Goal: Task Accomplishment & Management: Use online tool/utility

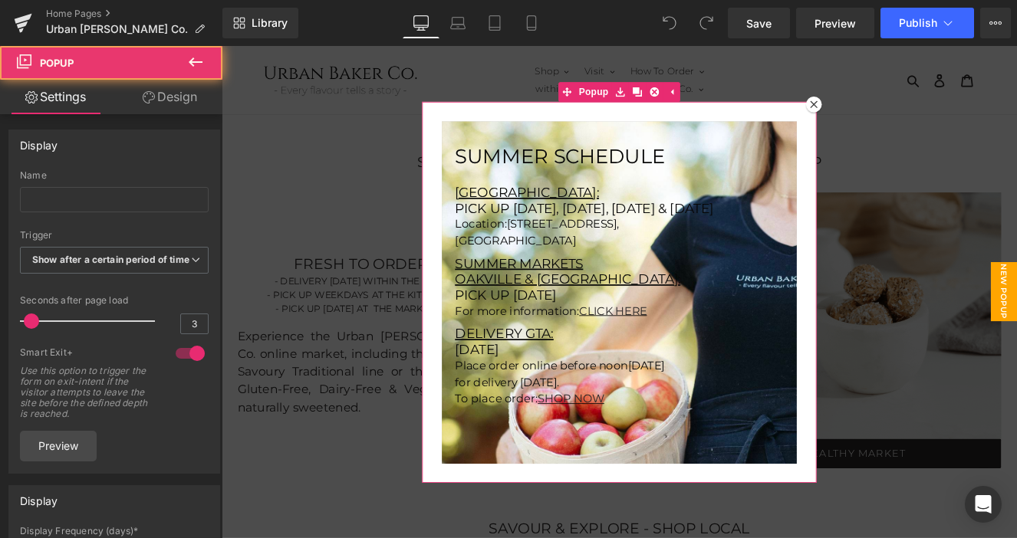
click at [918, 113] on div at bounding box center [912, 114] width 18 height 18
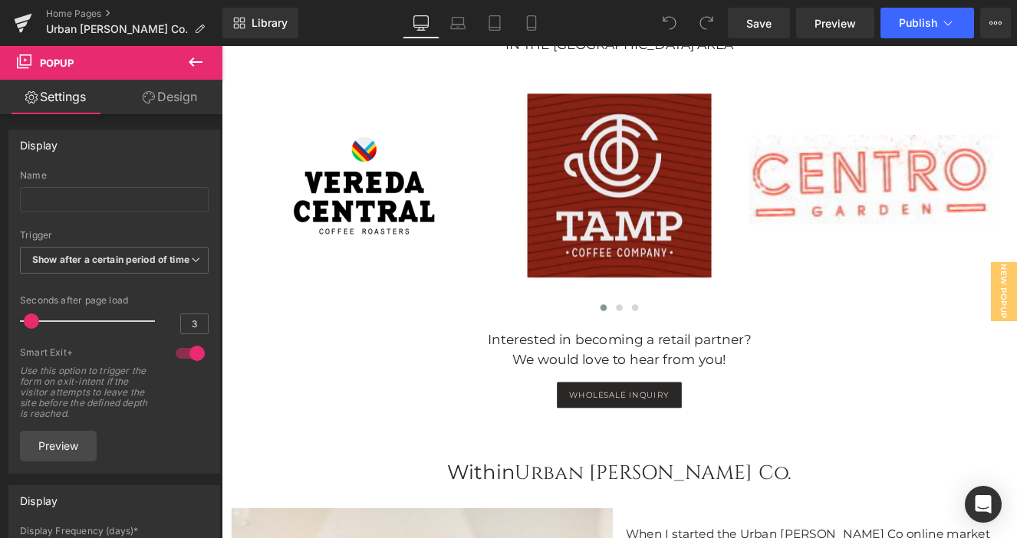
scroll to position [1047, 0]
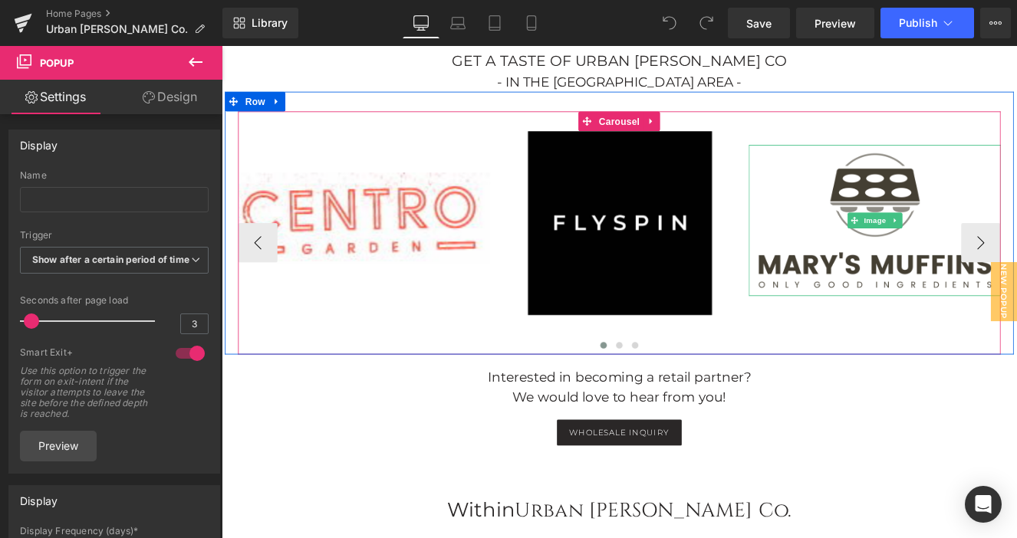
click at [980, 246] on img at bounding box center [983, 250] width 294 height 176
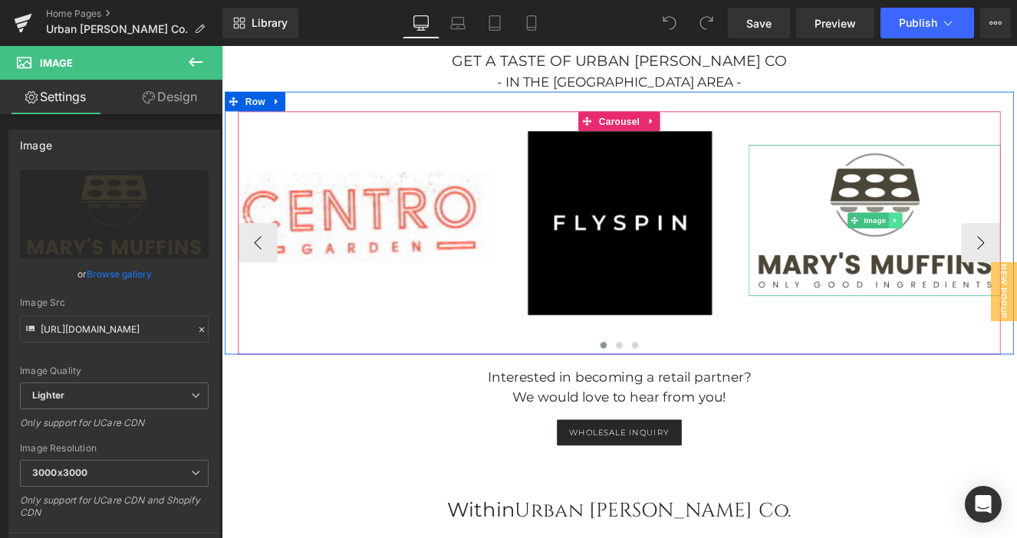
click at [1004, 245] on icon at bounding box center [1008, 249] width 8 height 9
click at [1011, 245] on icon at bounding box center [1015, 249] width 8 height 8
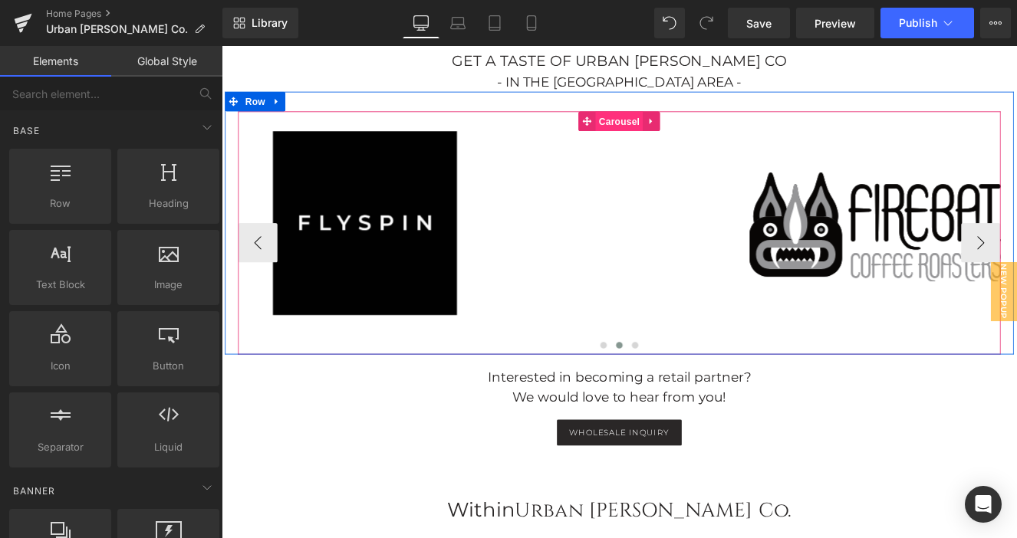
click at [675, 126] on span "Carousel" at bounding box center [685, 134] width 55 height 23
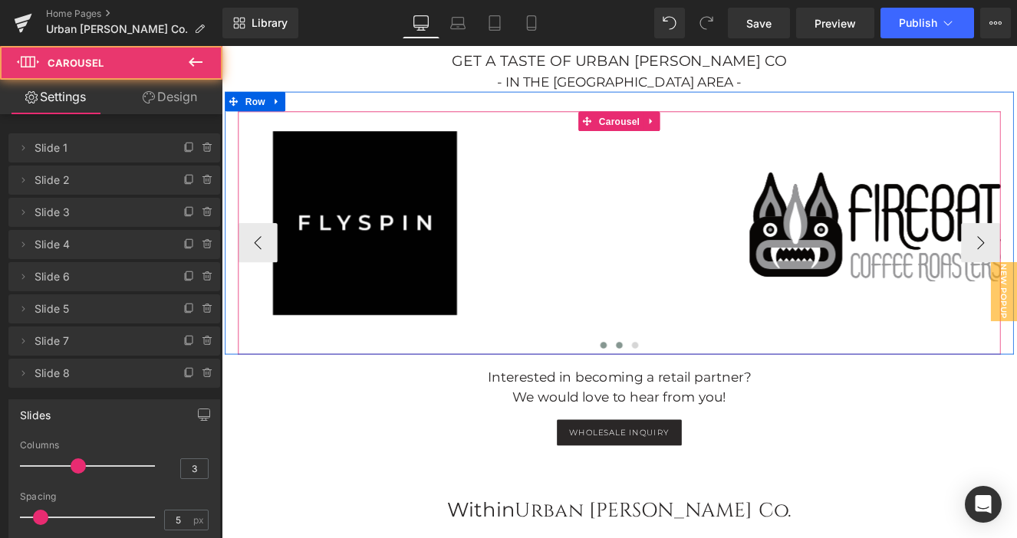
click at [668, 392] on span at bounding box center [667, 396] width 8 height 8
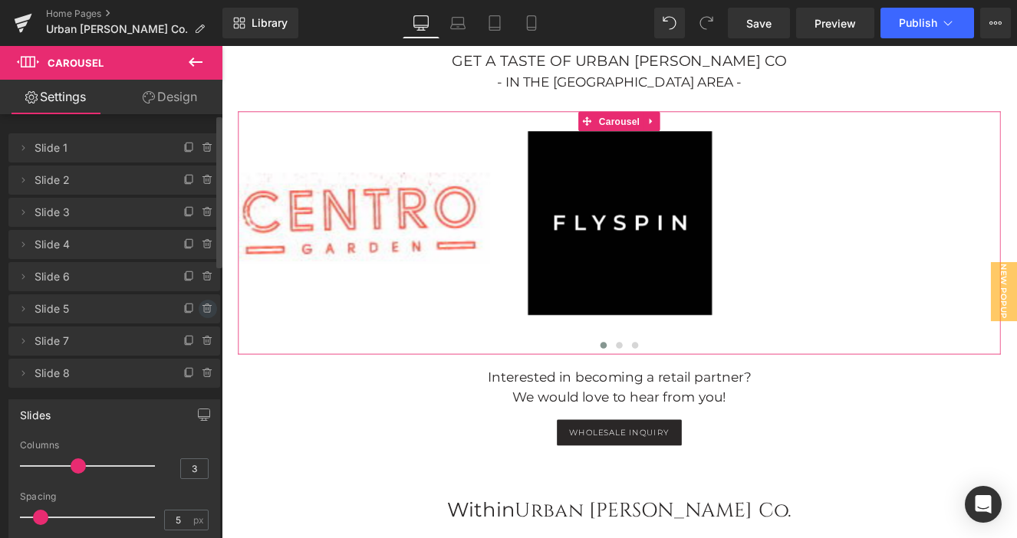
click at [202, 308] on icon at bounding box center [208, 309] width 12 height 12
click at [199, 308] on button "Delete" at bounding box center [191, 310] width 48 height 20
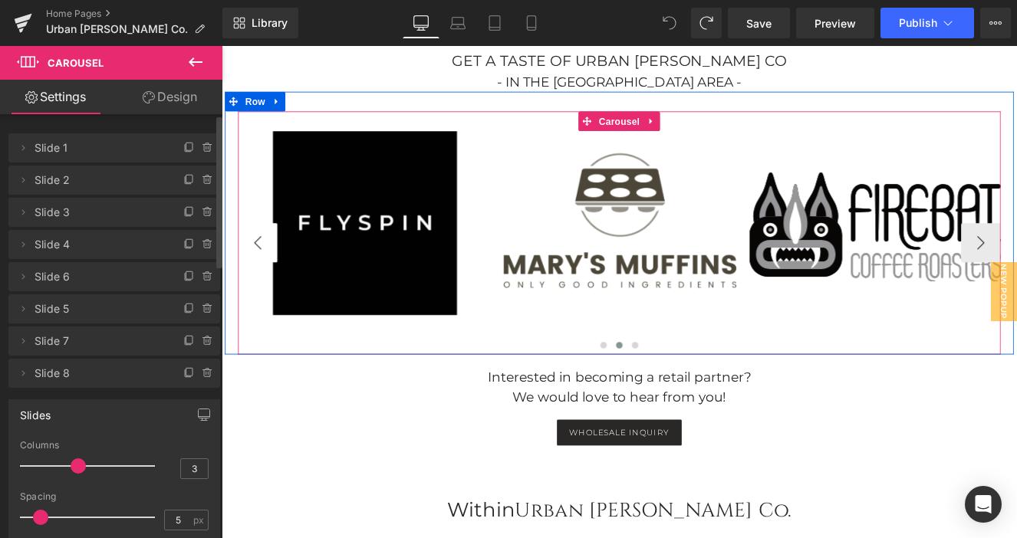
click at [272, 256] on button "‹" at bounding box center [264, 276] width 46 height 46
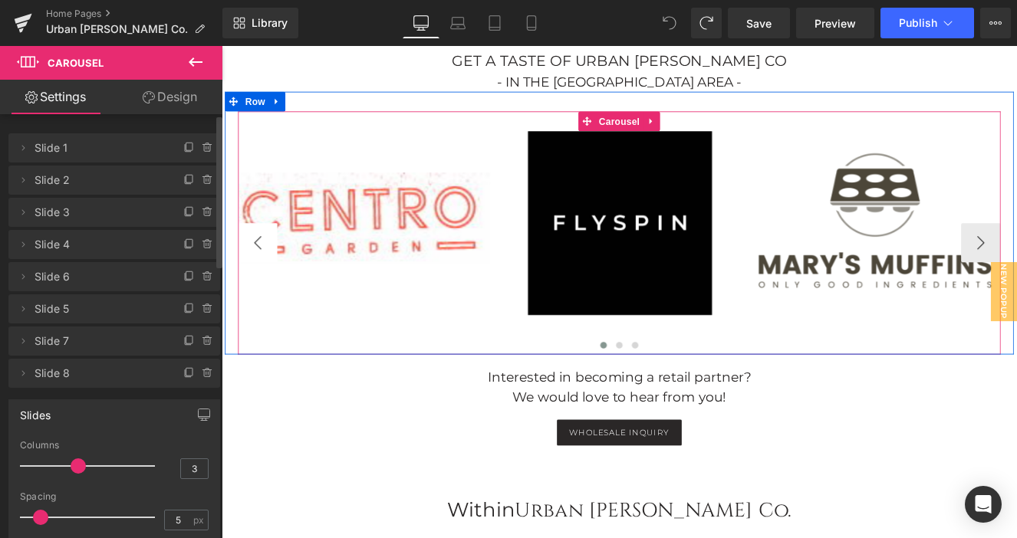
click at [272, 256] on button "‹" at bounding box center [264, 276] width 46 height 46
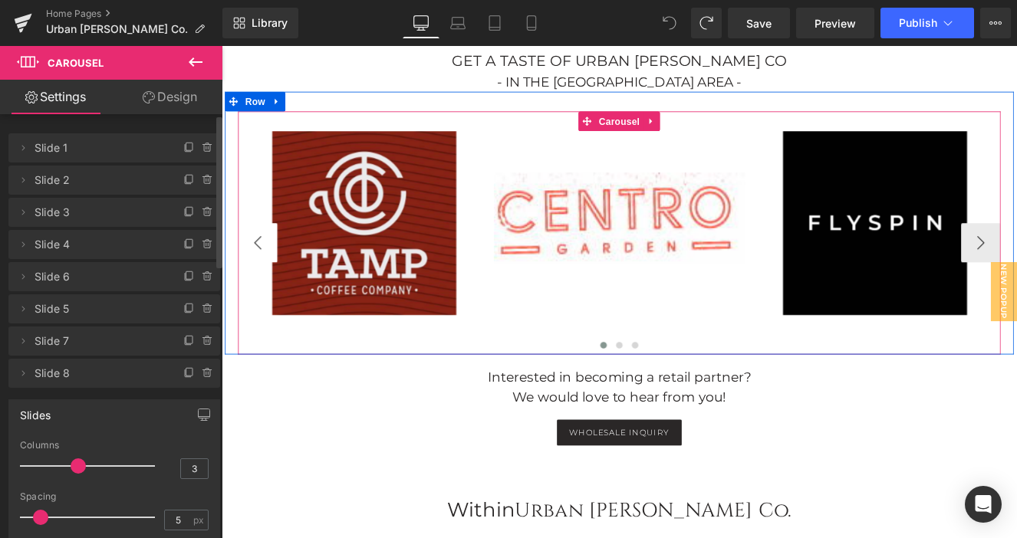
click at [272, 256] on button "‹" at bounding box center [264, 276] width 46 height 46
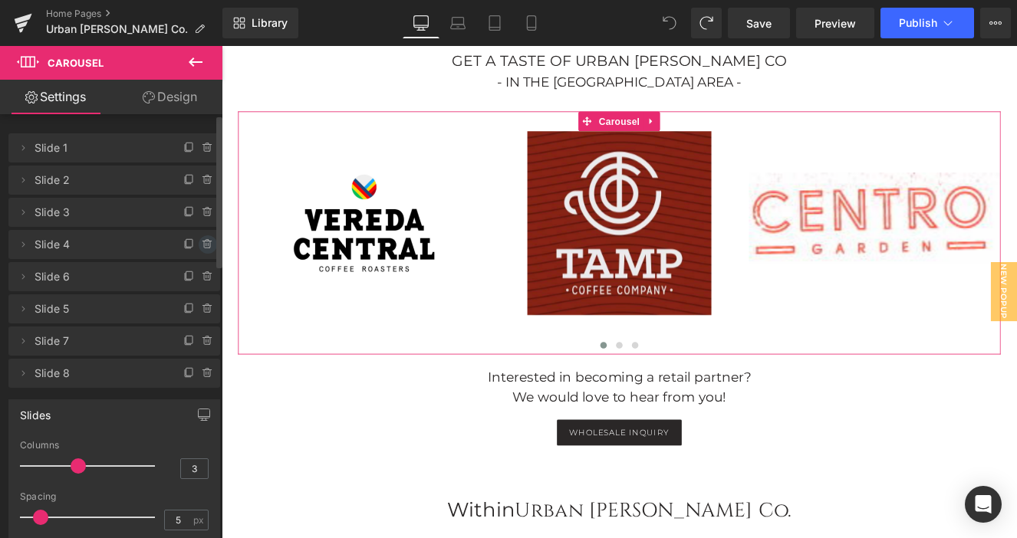
click at [202, 245] on icon at bounding box center [208, 244] width 12 height 12
click at [201, 245] on button "Delete" at bounding box center [191, 245] width 48 height 20
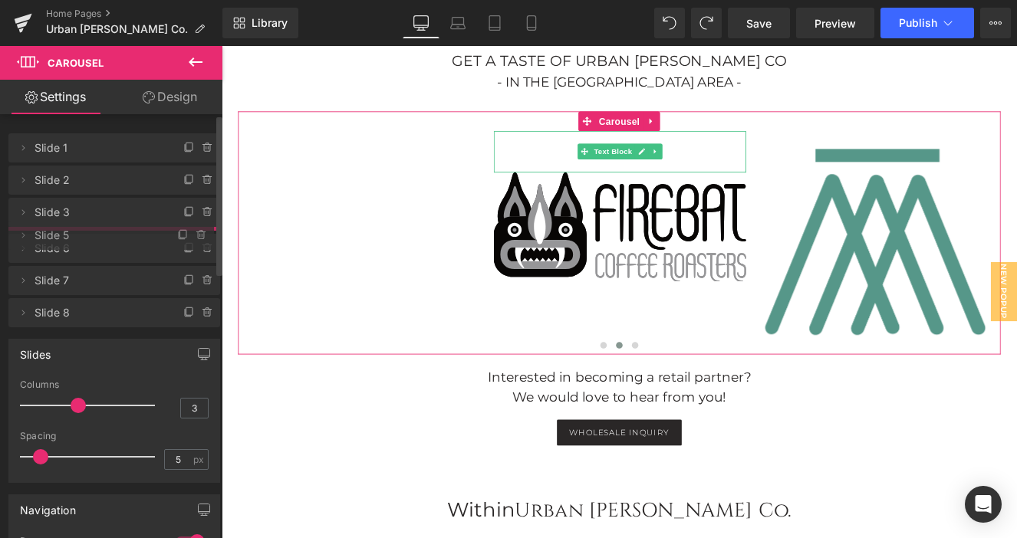
drag, startPoint x: 37, startPoint y: 277, endPoint x: 37, endPoint y: 236, distance: 40.6
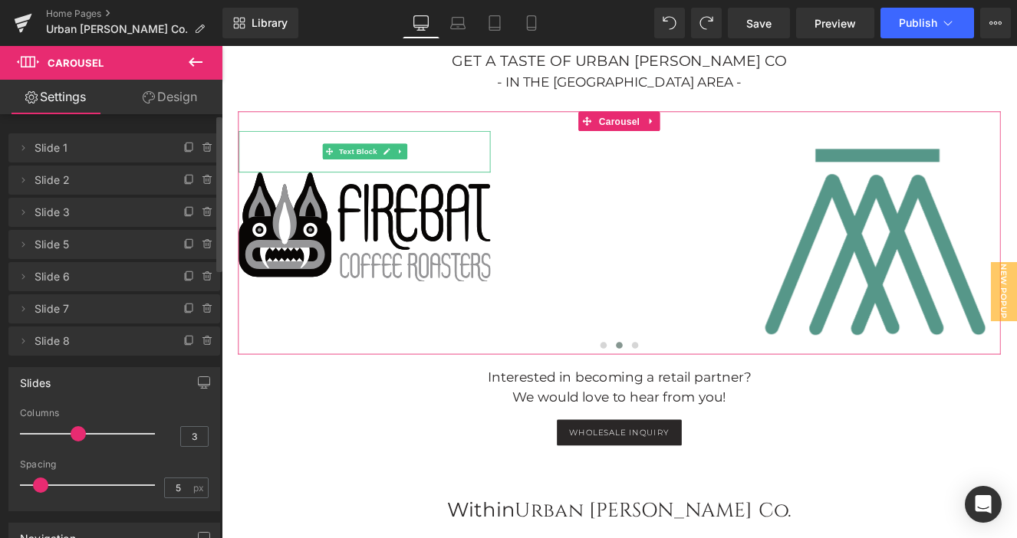
click at [61, 247] on span "Slide 5" at bounding box center [99, 244] width 129 height 29
click at [183, 246] on icon at bounding box center [189, 244] width 12 height 12
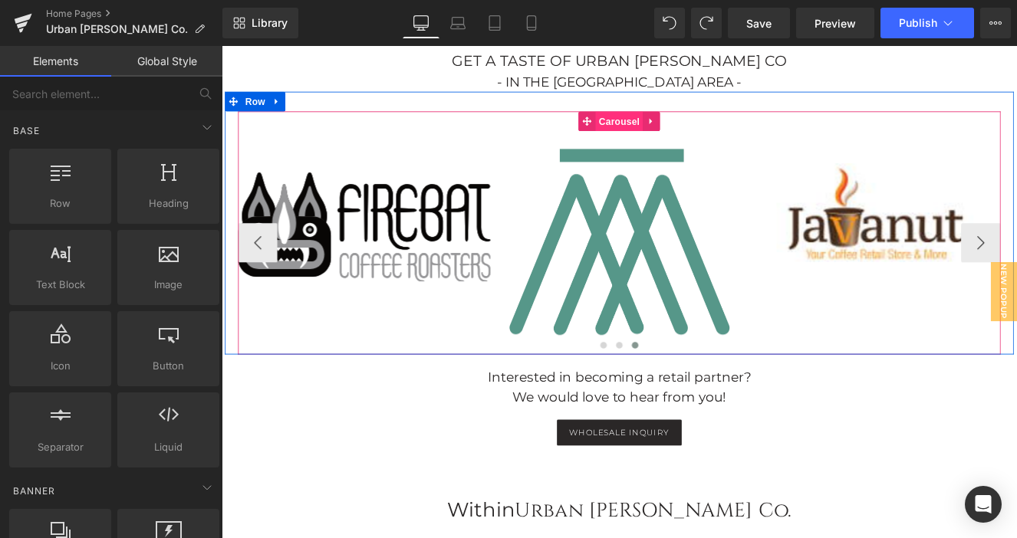
click at [675, 123] on span "Carousel" at bounding box center [685, 134] width 55 height 23
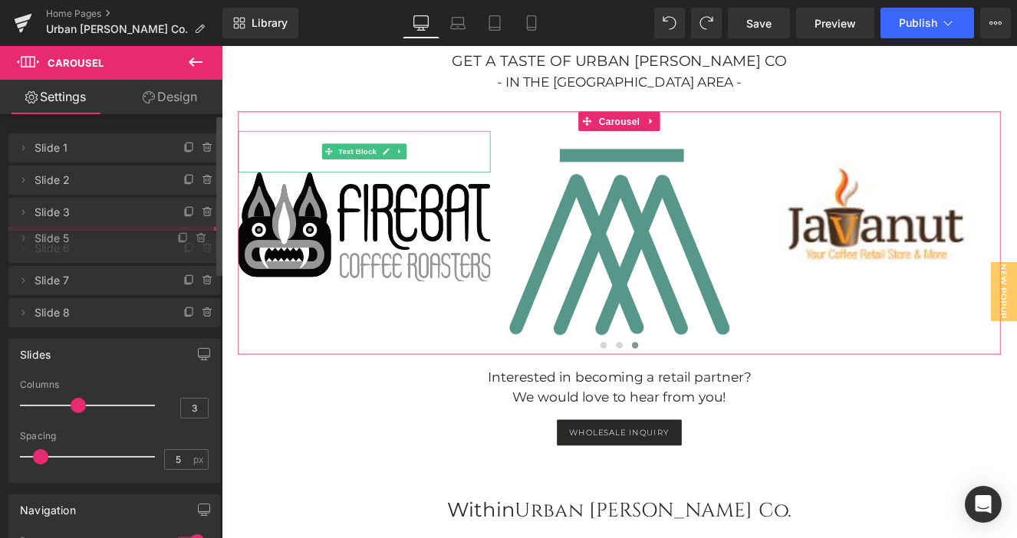
drag, startPoint x: 51, startPoint y: 279, endPoint x: 49, endPoint y: 241, distance: 38.4
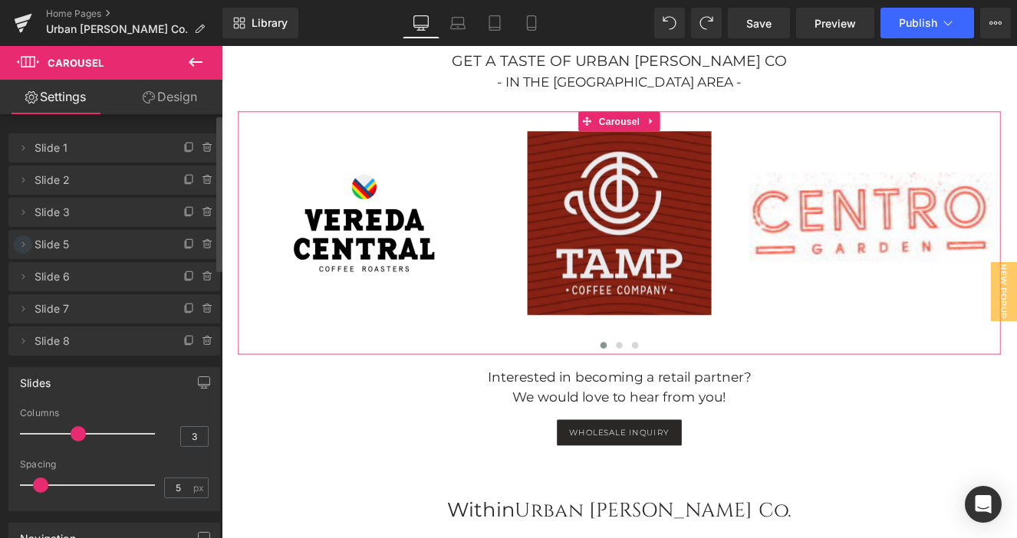
click at [22, 245] on icon at bounding box center [23, 244] width 12 height 12
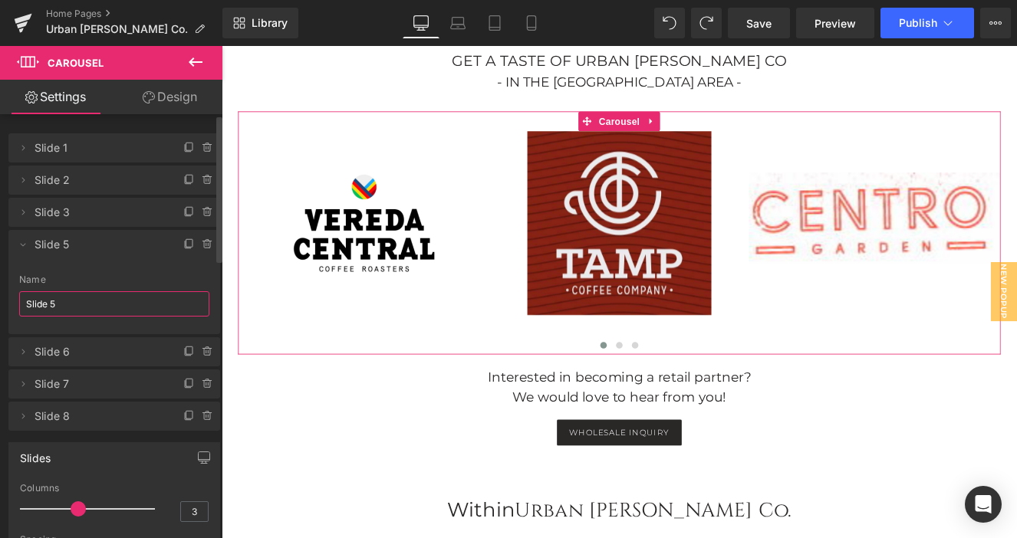
click at [60, 300] on input "Slide 5" at bounding box center [114, 303] width 190 height 25
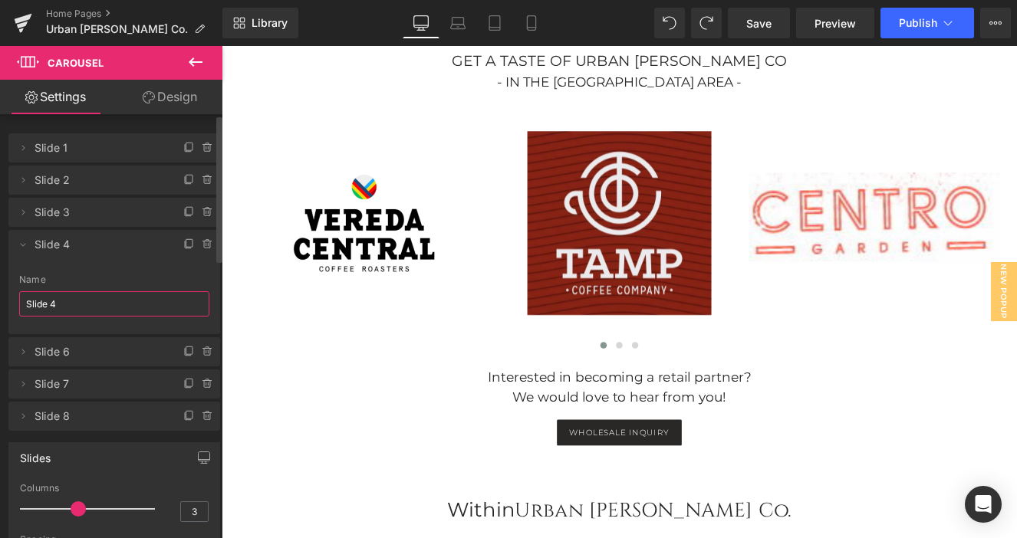
type input "Slide 4"
click at [99, 346] on span "Slide 6" at bounding box center [99, 351] width 129 height 29
click at [87, 357] on span "Slide 6" at bounding box center [99, 351] width 129 height 29
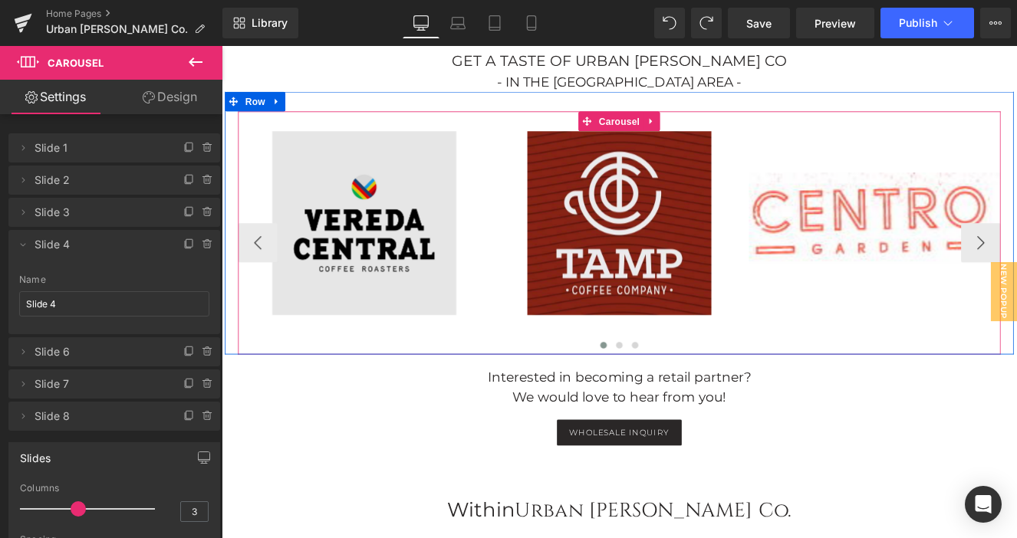
click at [375, 146] on div "Image" at bounding box center [388, 253] width 294 height 215
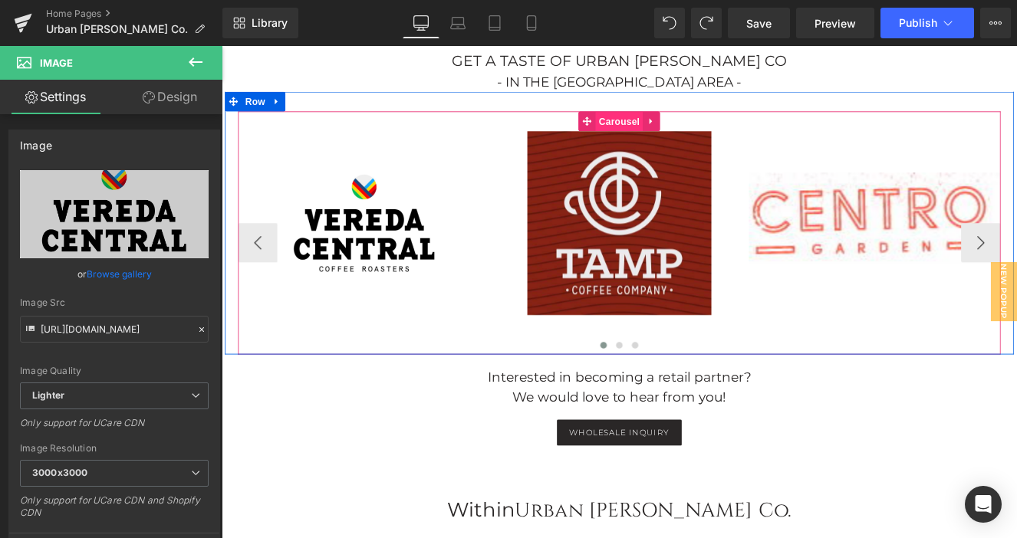
click at [690, 123] on span "Carousel" at bounding box center [685, 134] width 55 height 23
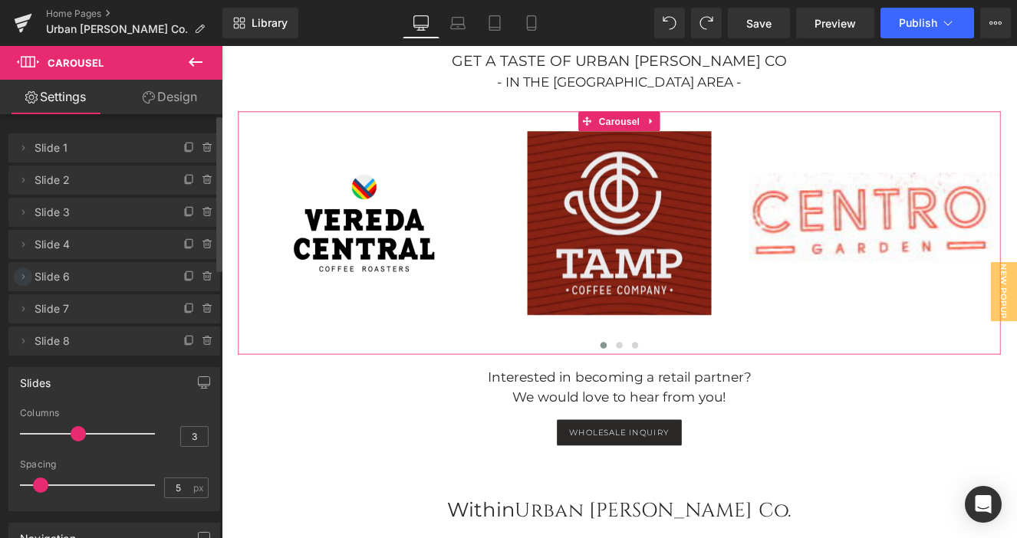
click at [24, 281] on icon at bounding box center [23, 277] width 12 height 12
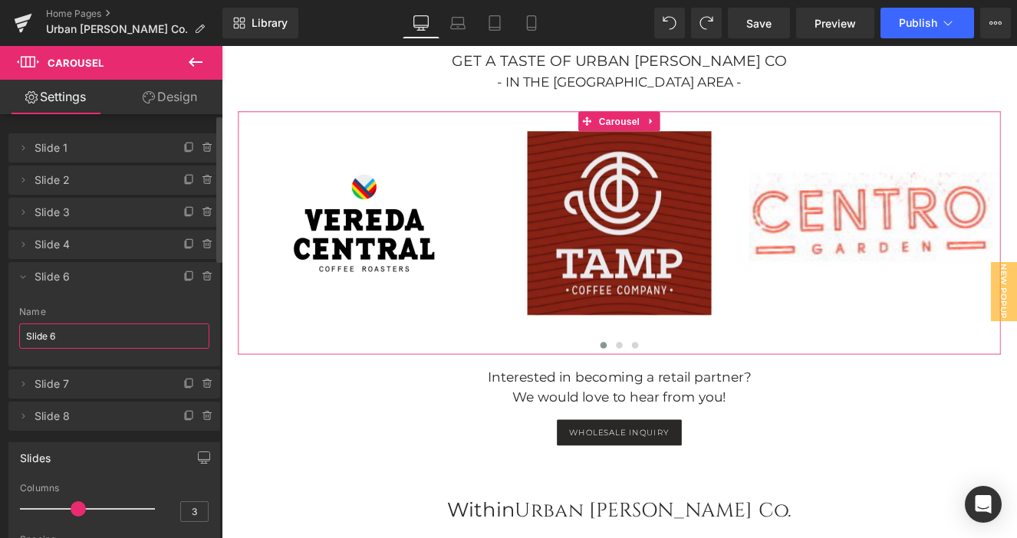
click at [61, 337] on input "Slide 6" at bounding box center [114, 336] width 190 height 25
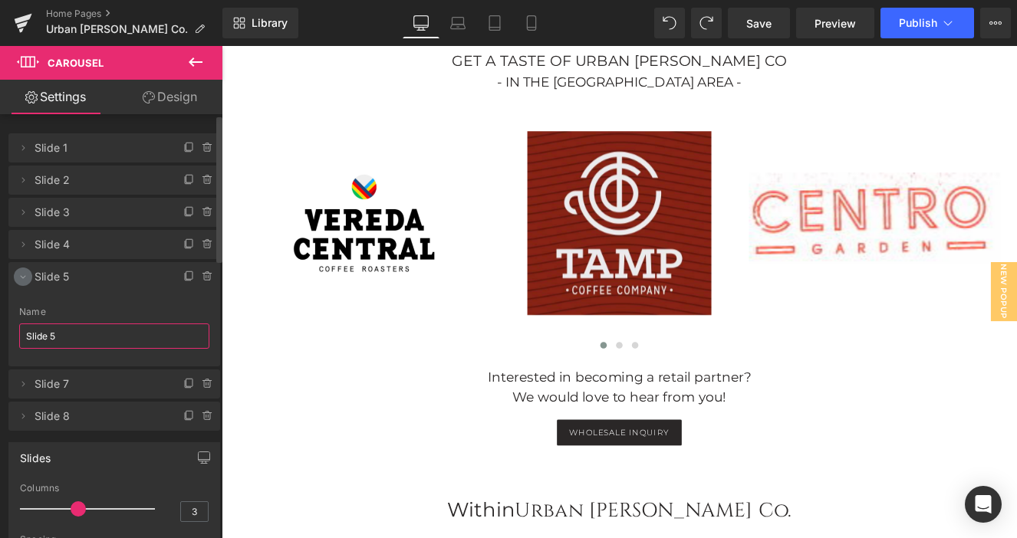
type input "Slide 5"
click at [25, 275] on icon at bounding box center [23, 277] width 12 height 12
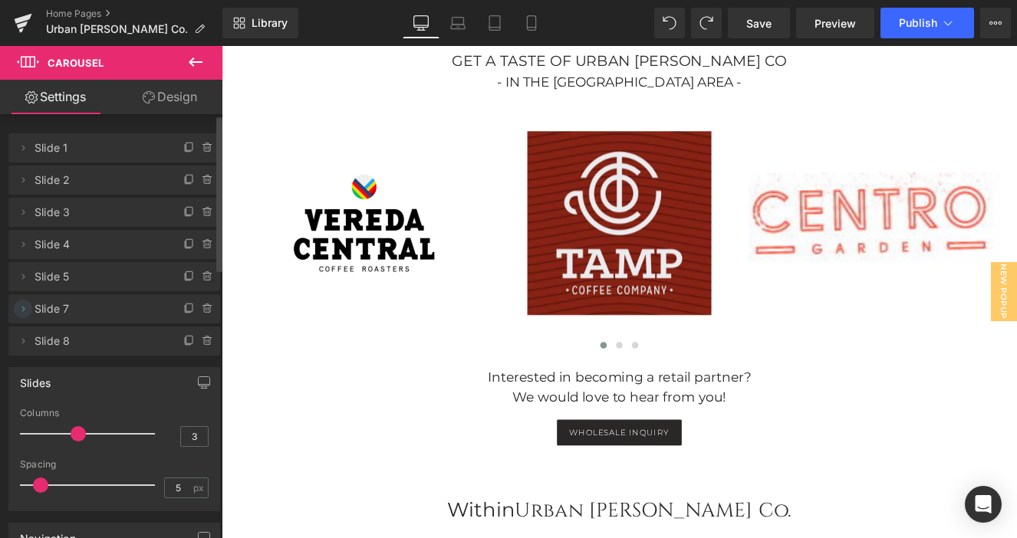
click at [24, 311] on icon at bounding box center [23, 309] width 12 height 12
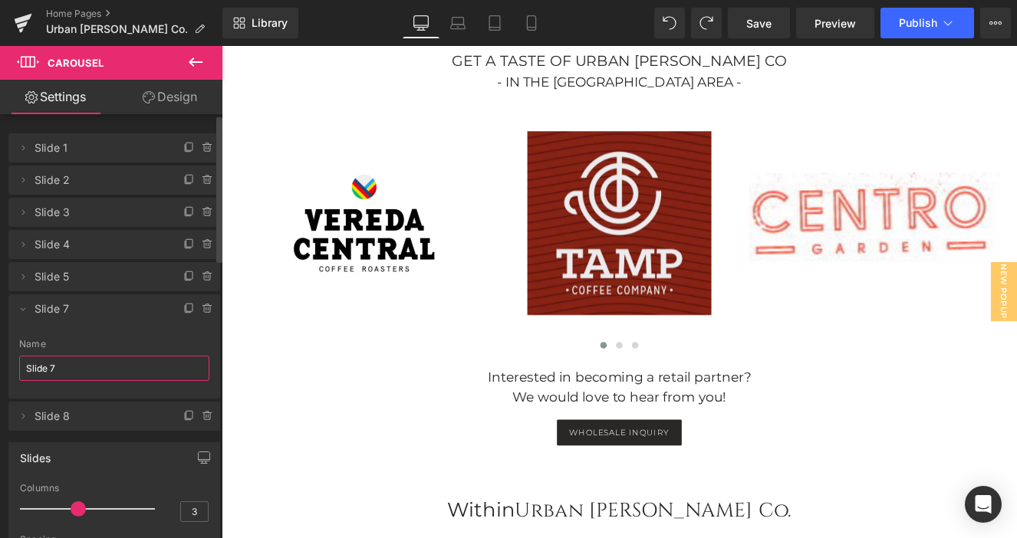
click at [64, 360] on input "Slide 7" at bounding box center [114, 368] width 190 height 25
click at [69, 358] on input "Slide 7" at bounding box center [114, 368] width 190 height 25
click at [72, 375] on input "Slide 7" at bounding box center [114, 368] width 190 height 25
type input "Slide 6"
click at [23, 309] on icon at bounding box center [23, 309] width 5 height 3
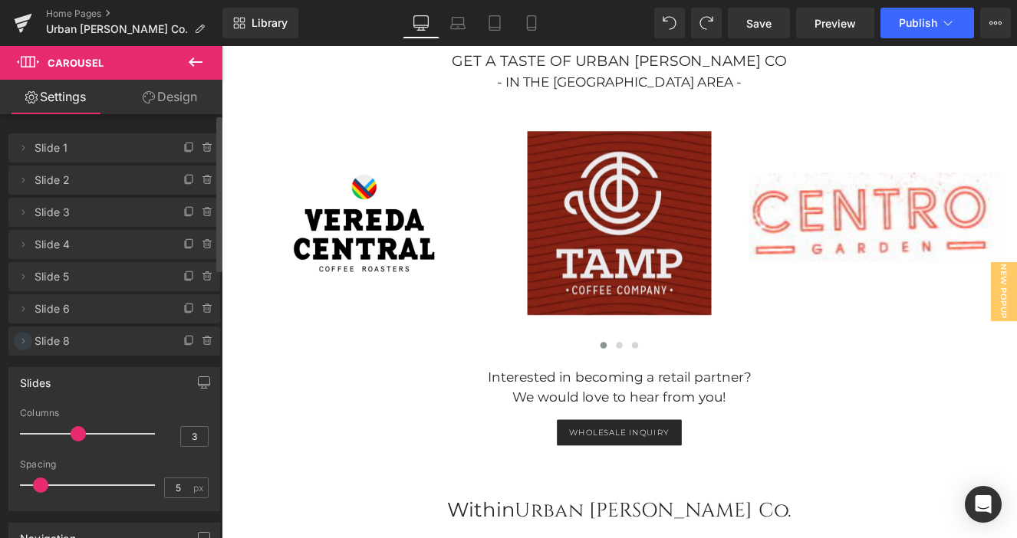
click at [25, 339] on icon at bounding box center [23, 341] width 12 height 12
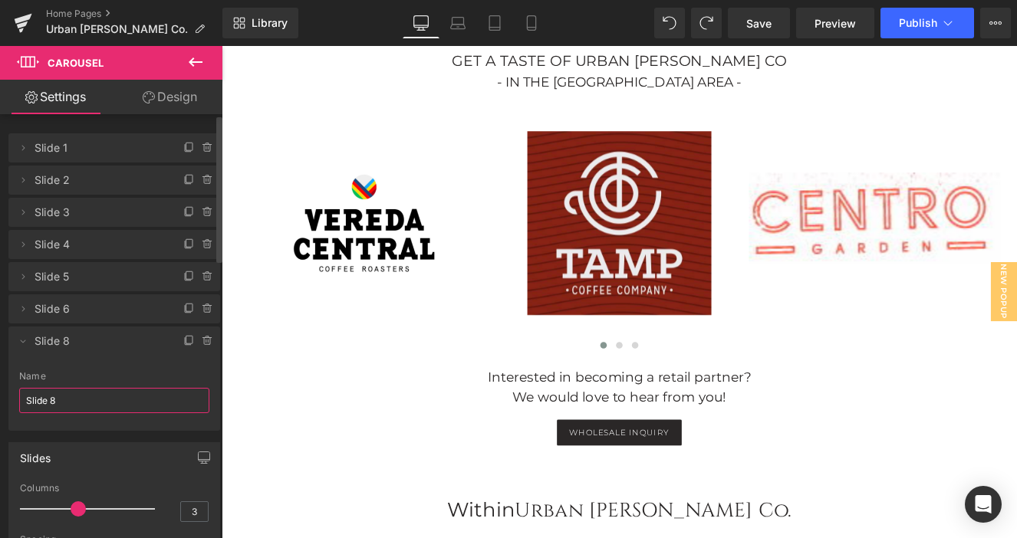
click at [70, 403] on input "Slide 8" at bounding box center [114, 400] width 190 height 25
type input "Slide 7"
click at [21, 340] on icon at bounding box center [23, 341] width 5 height 3
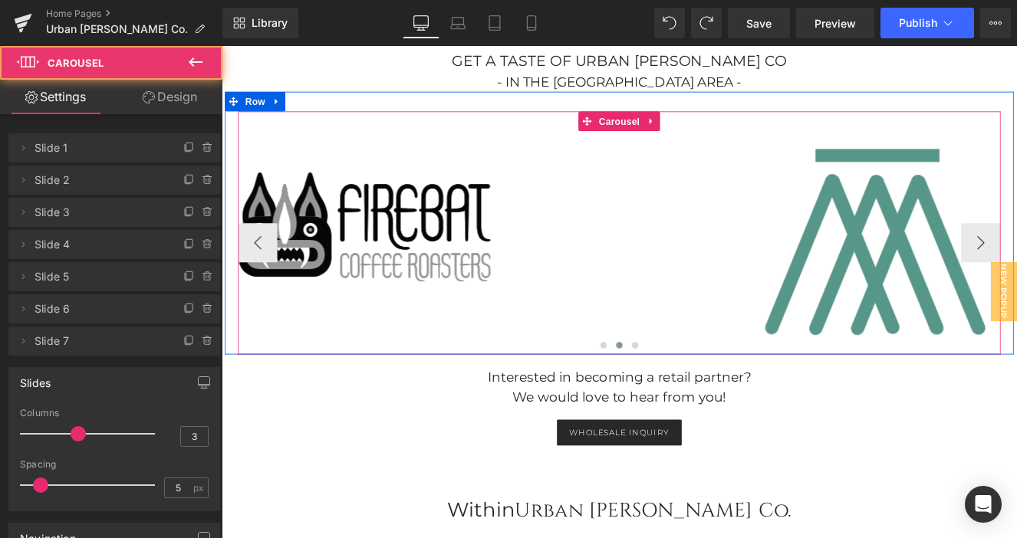
click at [698, 286] on div "Image Image Text Block Image Text Block Image Text Block Image Text Block" at bounding box center [390, 276] width 2085 height 261
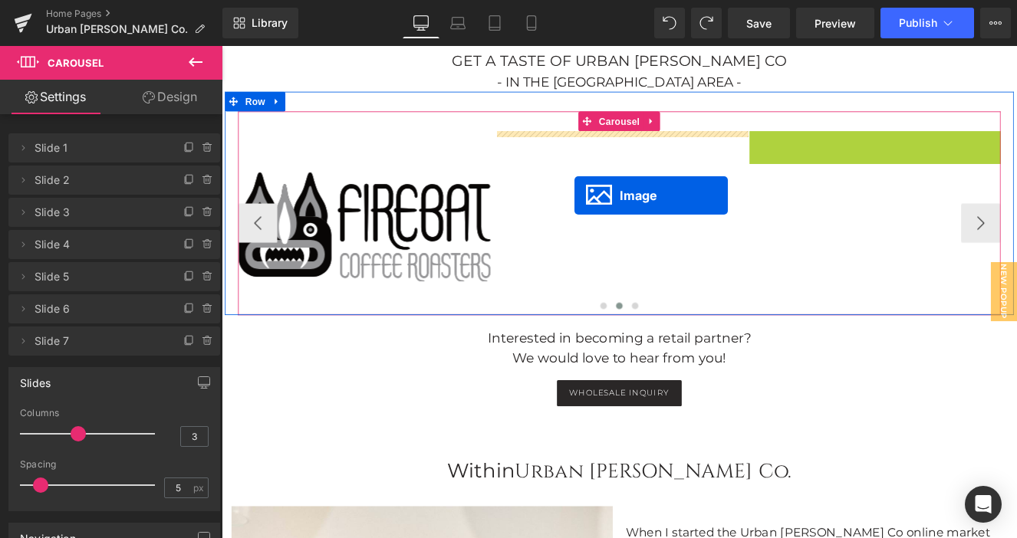
drag, startPoint x: 958, startPoint y: 252, endPoint x: 633, endPoint y: 220, distance: 325.9
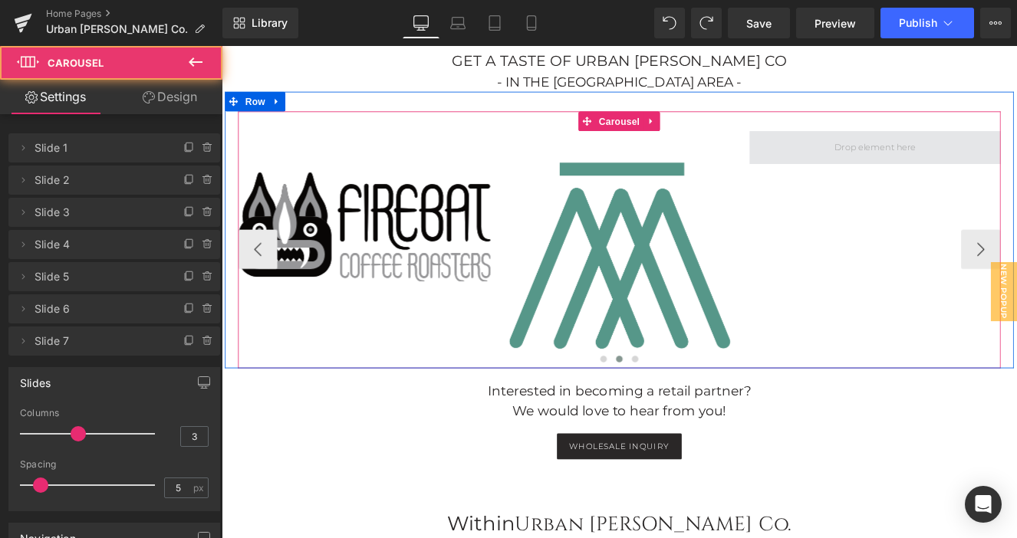
click at [1016, 150] on span at bounding box center [984, 165] width 294 height 38
click at [1016, 146] on span at bounding box center [984, 165] width 294 height 38
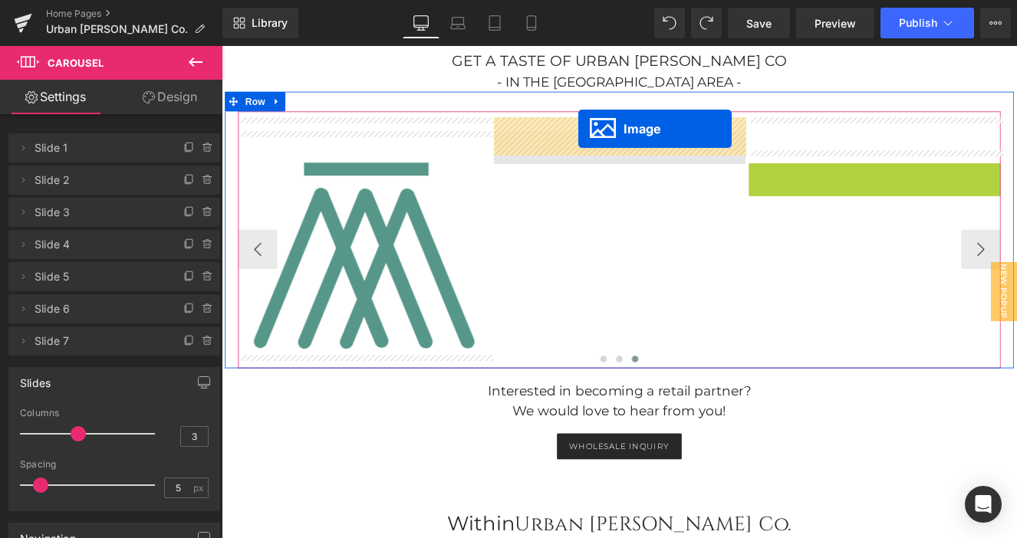
drag, startPoint x: 962, startPoint y: 224, endPoint x: 638, endPoint y: 143, distance: 334.3
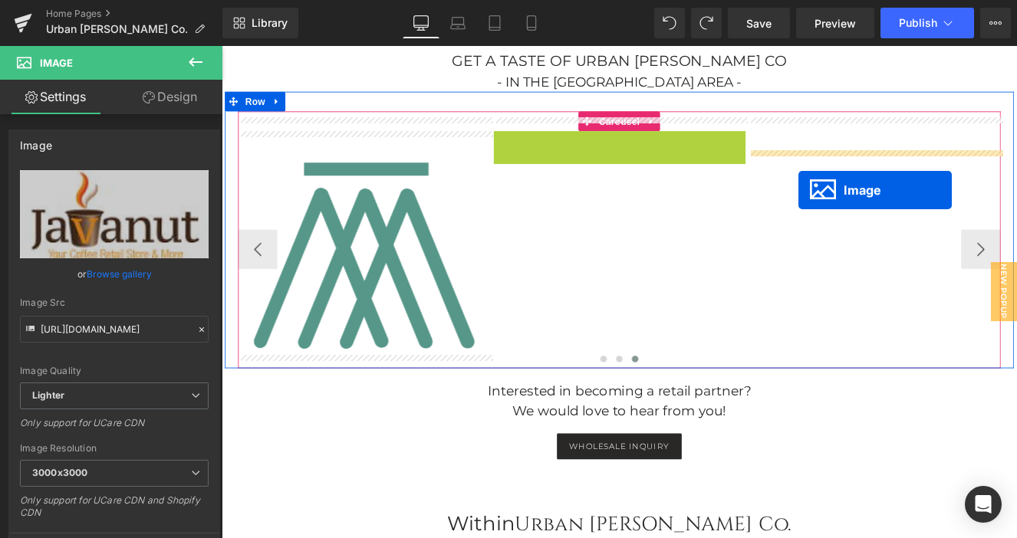
drag, startPoint x: 656, startPoint y: 180, endPoint x: 894, endPoint y: 214, distance: 240.8
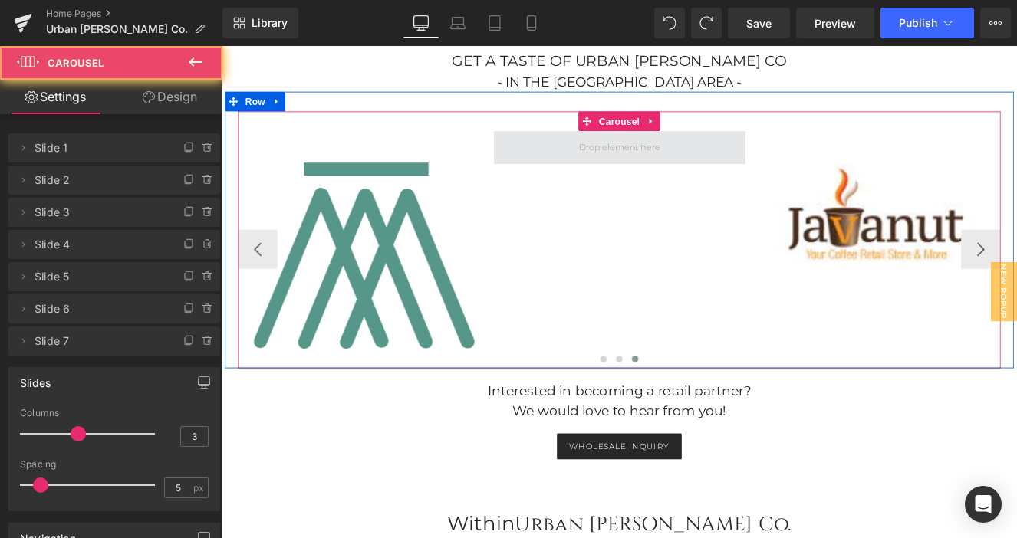
click at [702, 146] on span at bounding box center [686, 165] width 294 height 38
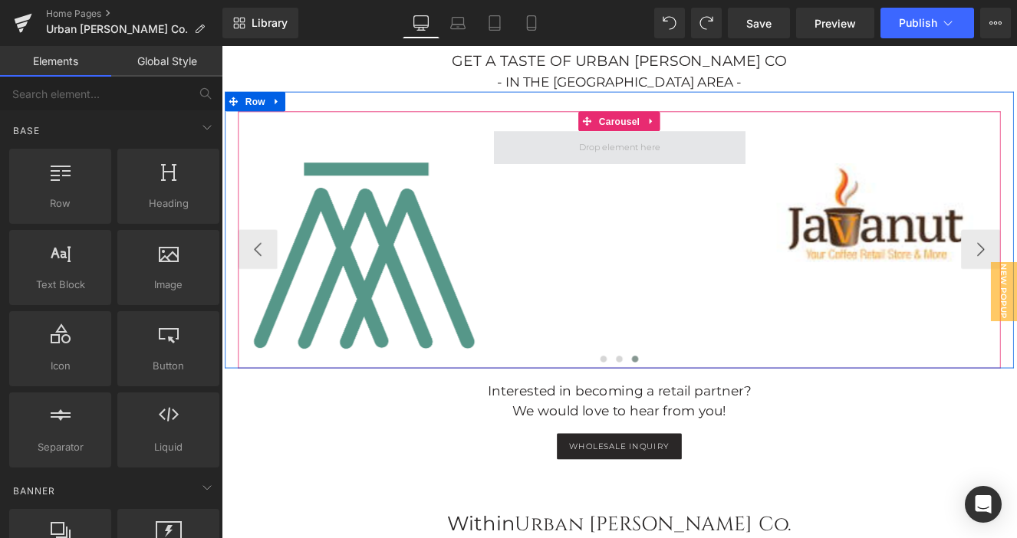
click at [702, 153] on span at bounding box center [686, 164] width 106 height 23
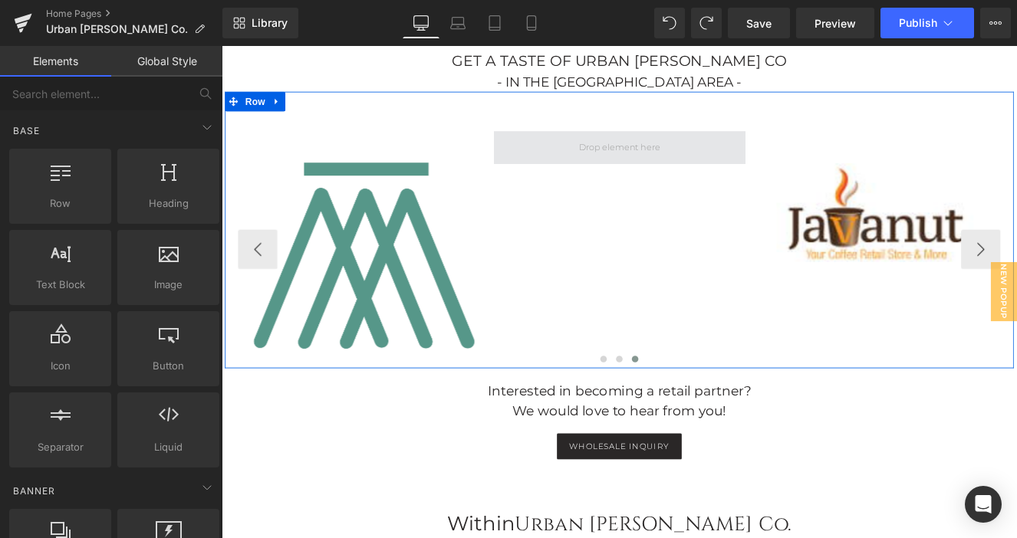
click at [702, 153] on span at bounding box center [686, 164] width 106 height 23
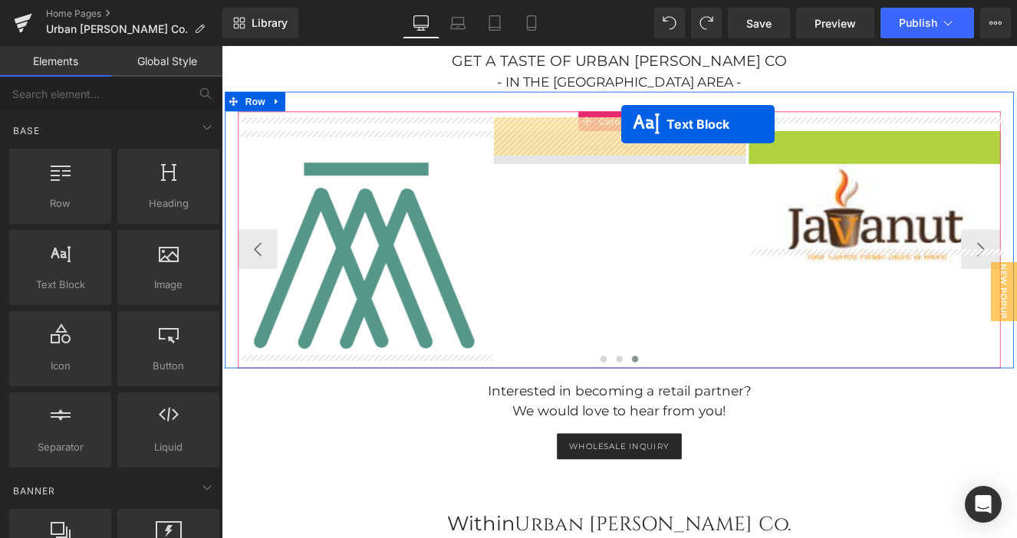
drag, startPoint x: 939, startPoint y: 149, endPoint x: 688, endPoint y: 137, distance: 251.7
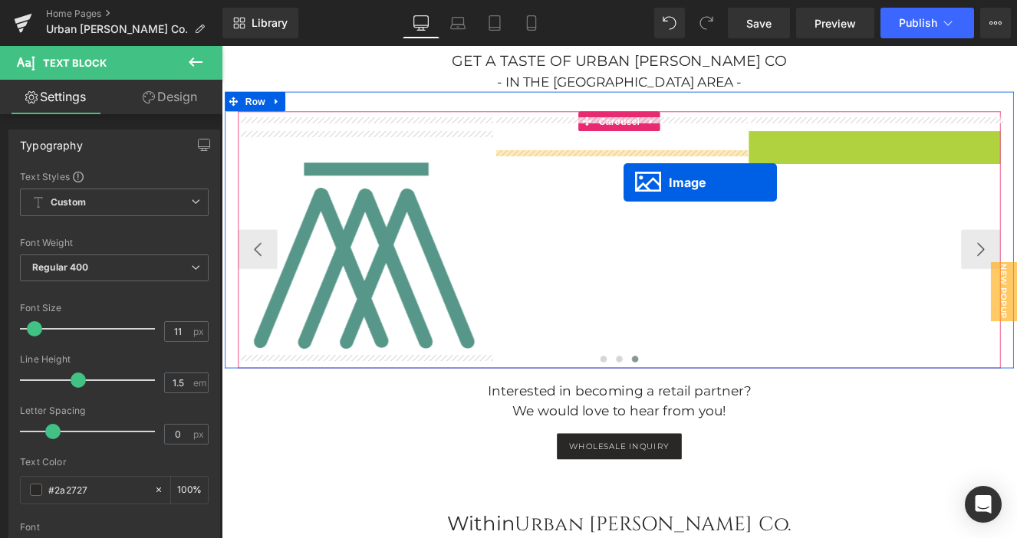
drag, startPoint x: 955, startPoint y: 187, endPoint x: 691, endPoint y: 205, distance: 265.1
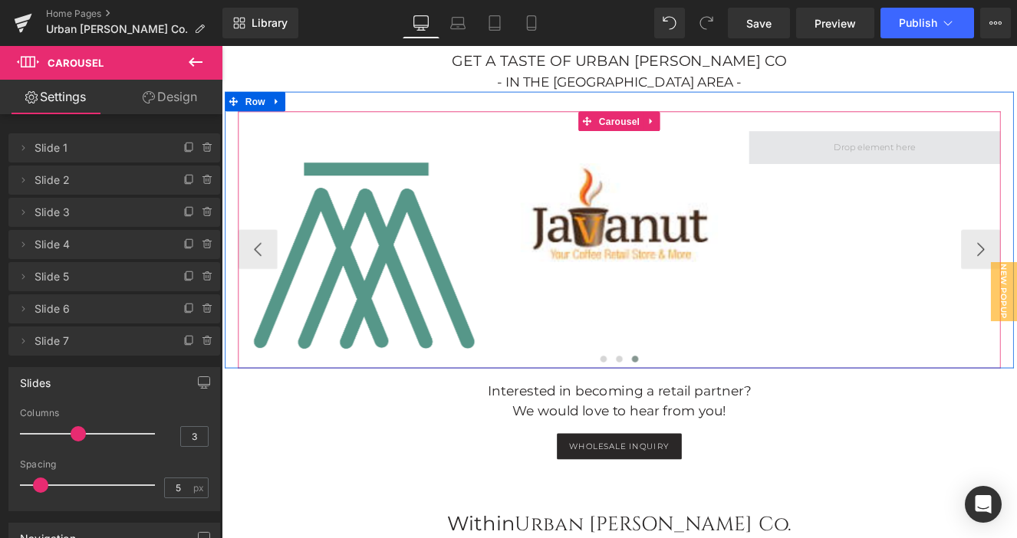
click at [1016, 162] on span at bounding box center [983, 165] width 294 height 38
click at [258, 274] on button "‹" at bounding box center [264, 284] width 46 height 46
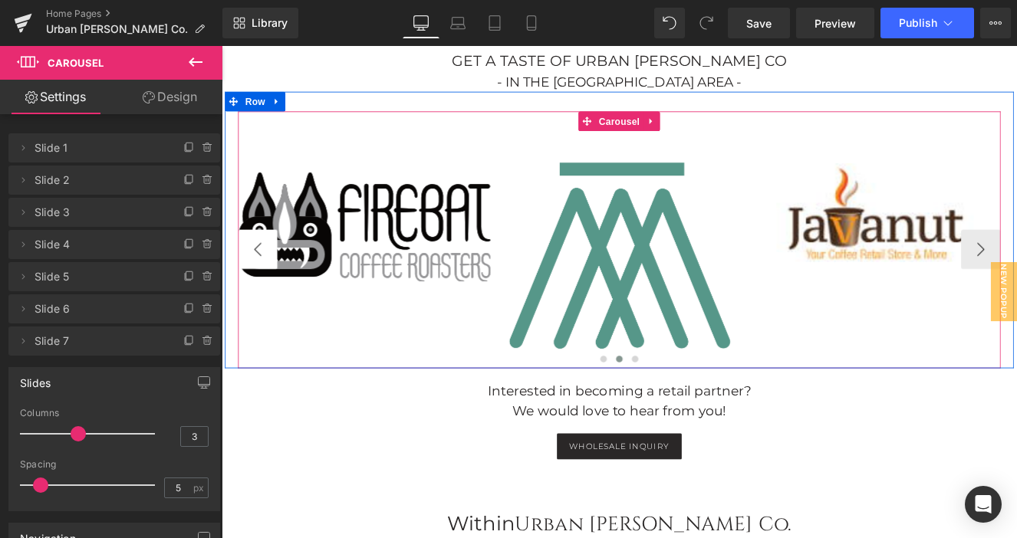
click at [258, 274] on button "‹" at bounding box center [264, 284] width 46 height 46
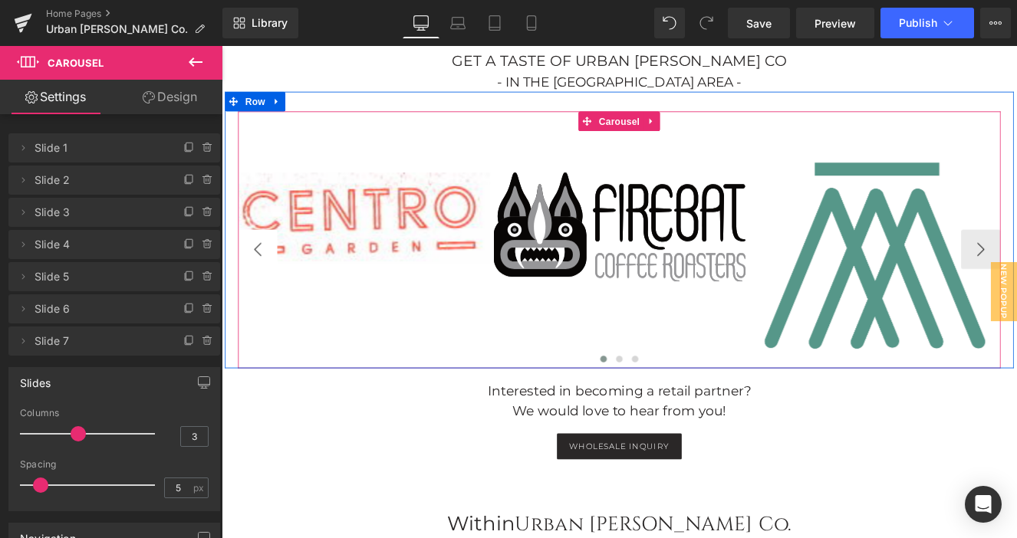
click at [258, 274] on button "‹" at bounding box center [264, 284] width 46 height 46
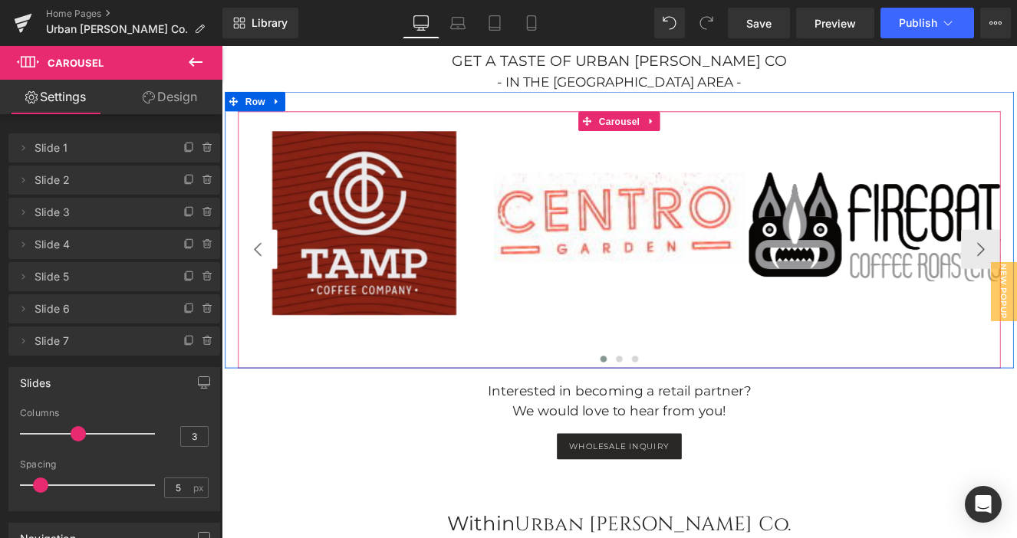
click at [258, 274] on button "‹" at bounding box center [264, 284] width 46 height 46
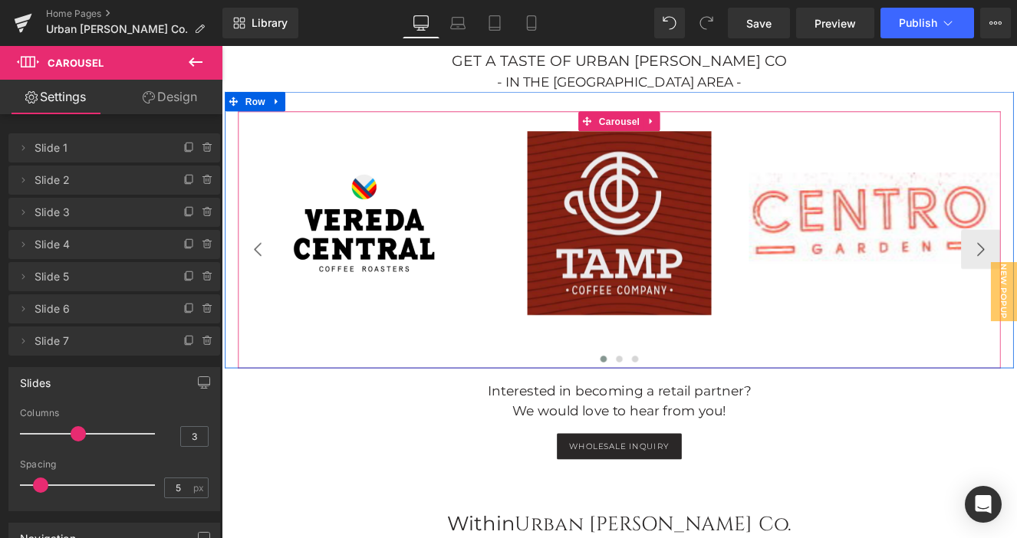
click at [258, 274] on button "‹" at bounding box center [264, 284] width 46 height 46
click at [261, 271] on button "‹" at bounding box center [264, 284] width 46 height 46
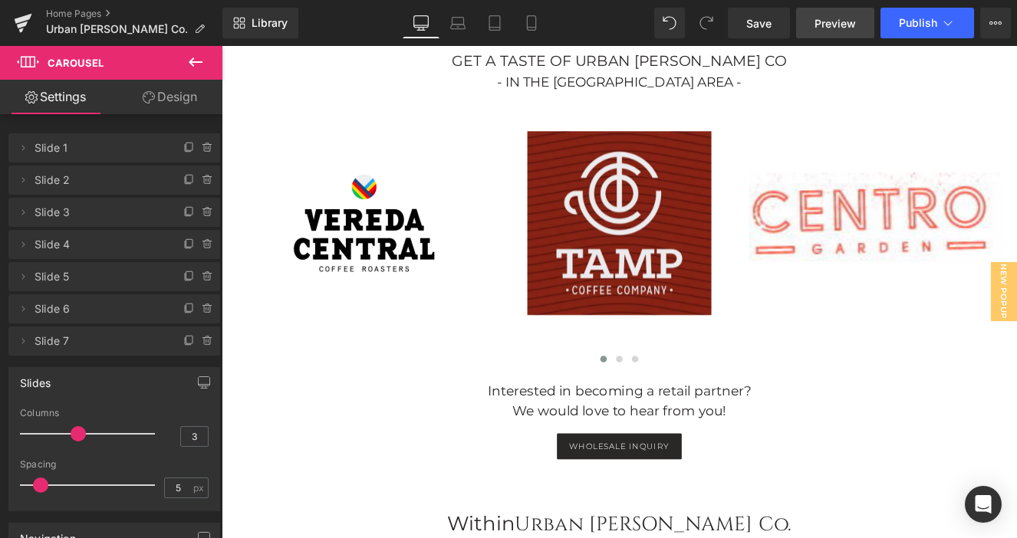
click at [827, 28] on span "Preview" at bounding box center [834, 23] width 41 height 16
click at [780, 35] on link "Save" at bounding box center [759, 23] width 62 height 31
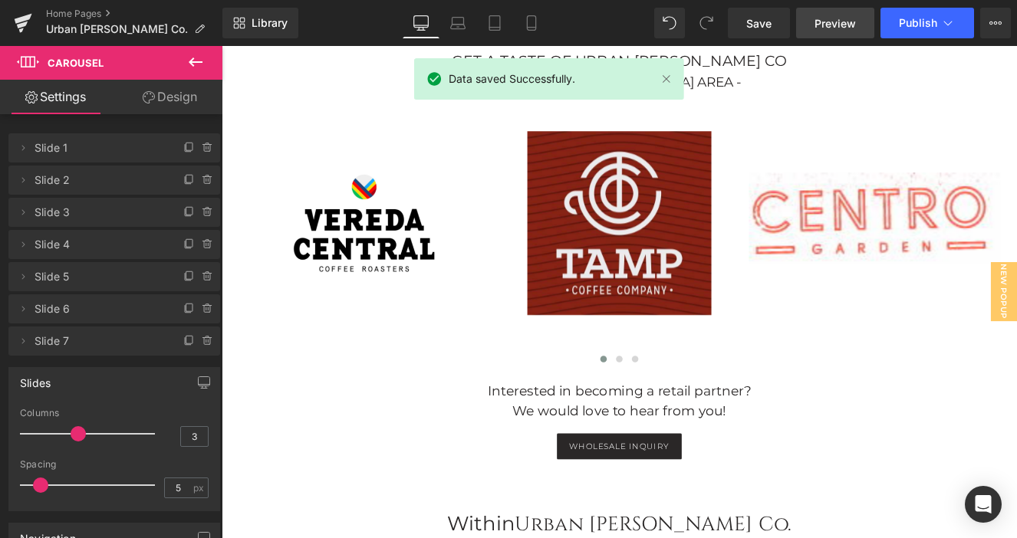
click at [837, 24] on span "Preview" at bounding box center [834, 23] width 41 height 16
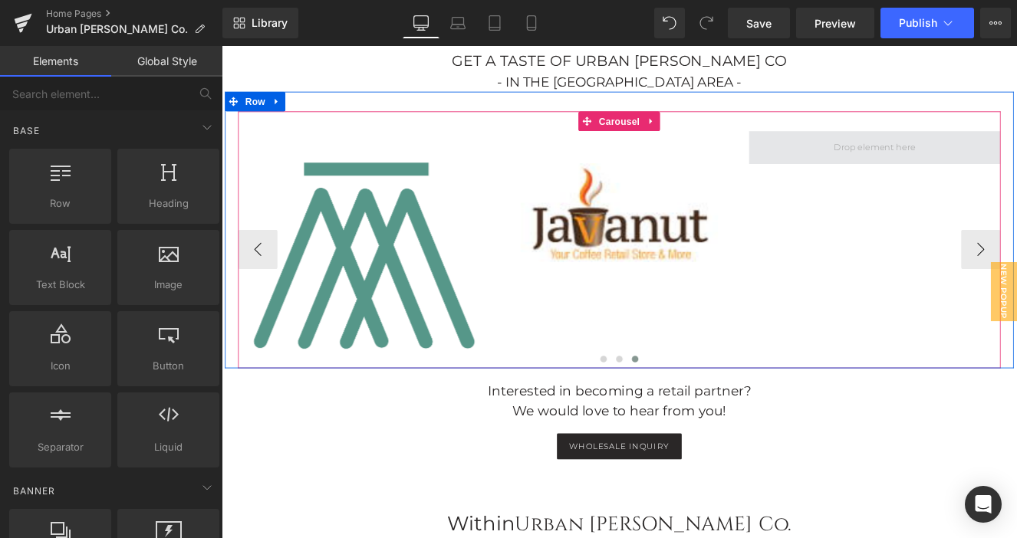
click at [979, 153] on span at bounding box center [984, 164] width 106 height 23
drag, startPoint x: 979, startPoint y: 150, endPoint x: 919, endPoint y: 205, distance: 81.9
click at [919, 205] on div "Image Image Text Block Image Text Block Image Text Block Image Text Block Image" at bounding box center [92, 284] width 2085 height 277
click at [935, 154] on span at bounding box center [984, 164] width 106 height 23
click at [955, 159] on span at bounding box center [984, 164] width 106 height 23
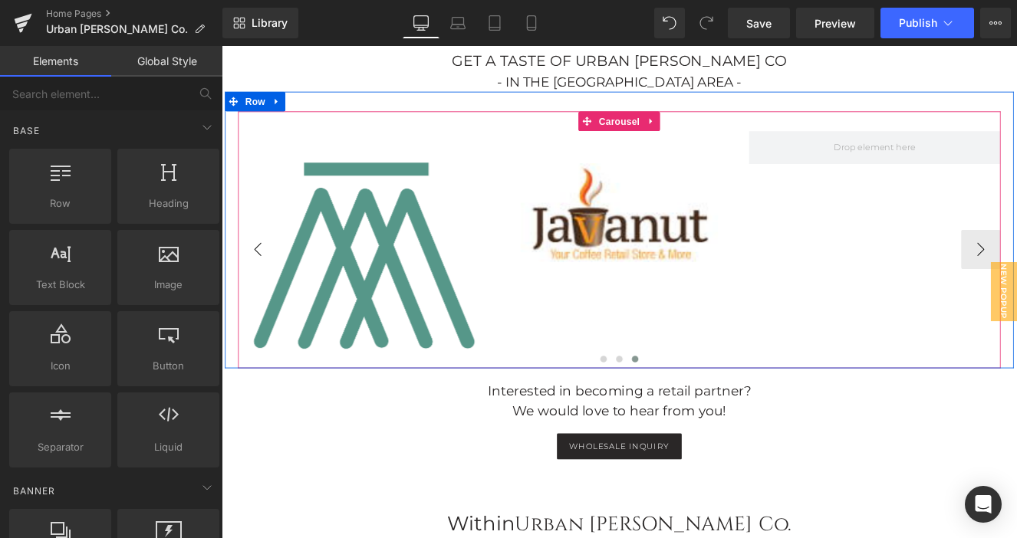
click at [256, 270] on button "‹" at bounding box center [264, 284] width 46 height 46
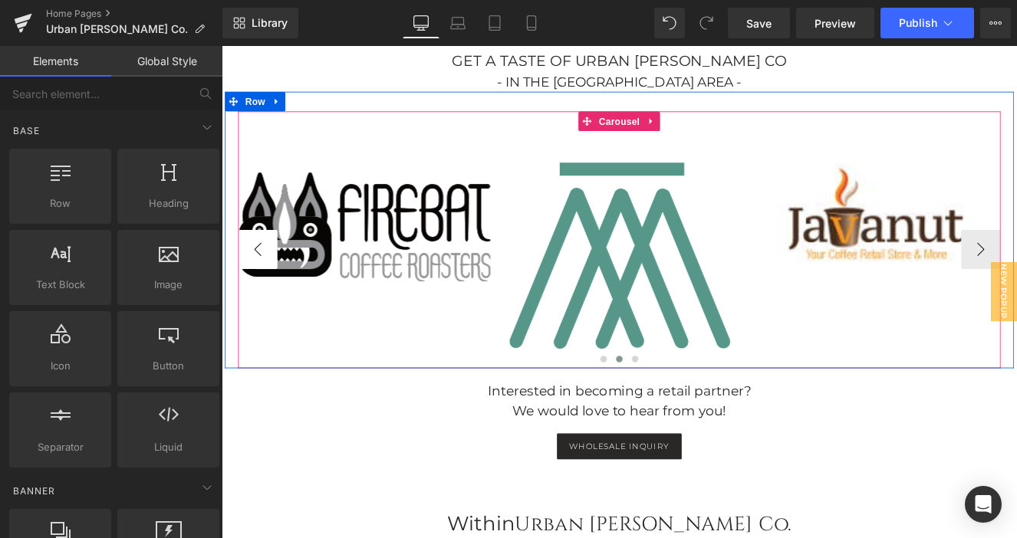
click at [256, 270] on button "‹" at bounding box center [264, 284] width 46 height 46
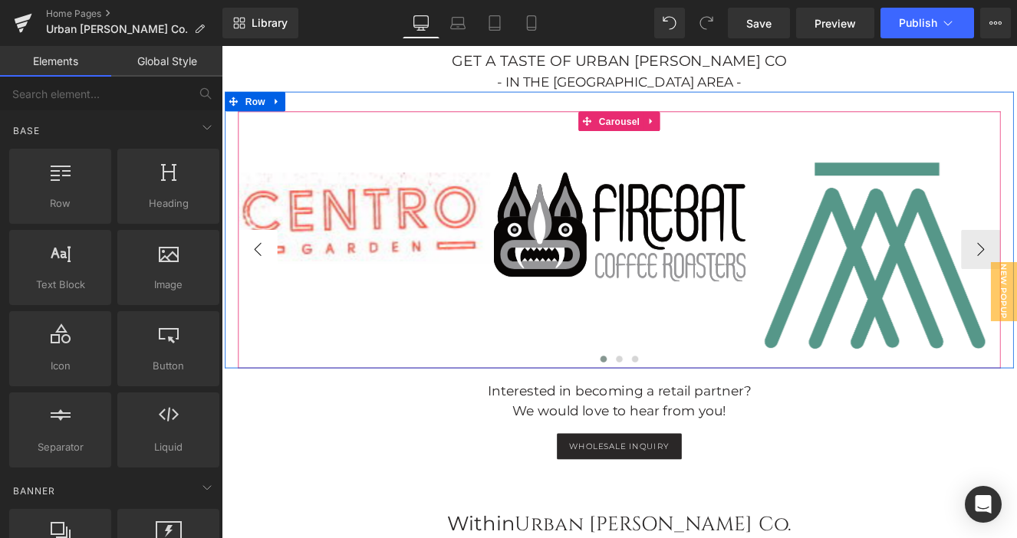
click at [256, 270] on button "‹" at bounding box center [264, 284] width 46 height 46
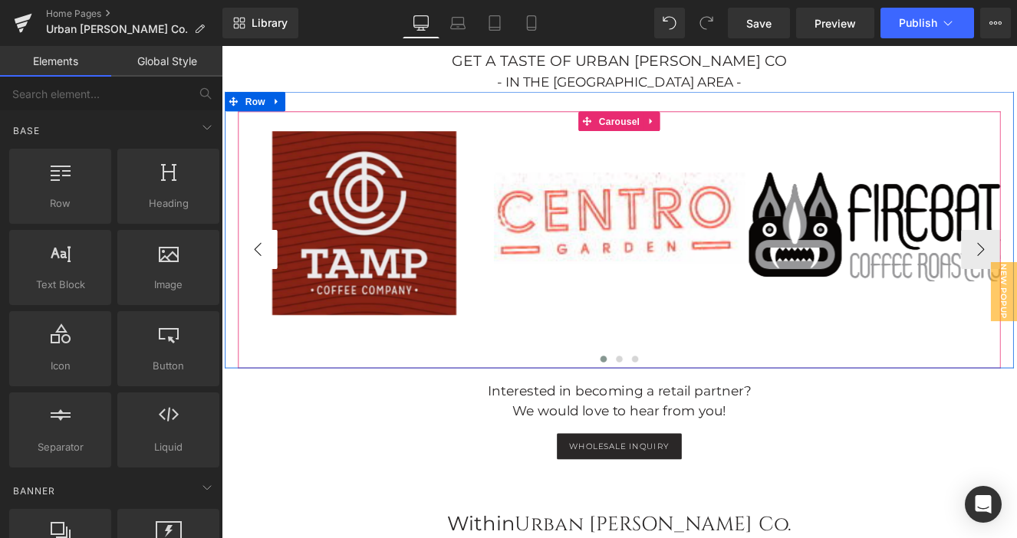
click at [256, 270] on button "‹" at bounding box center [264, 284] width 46 height 46
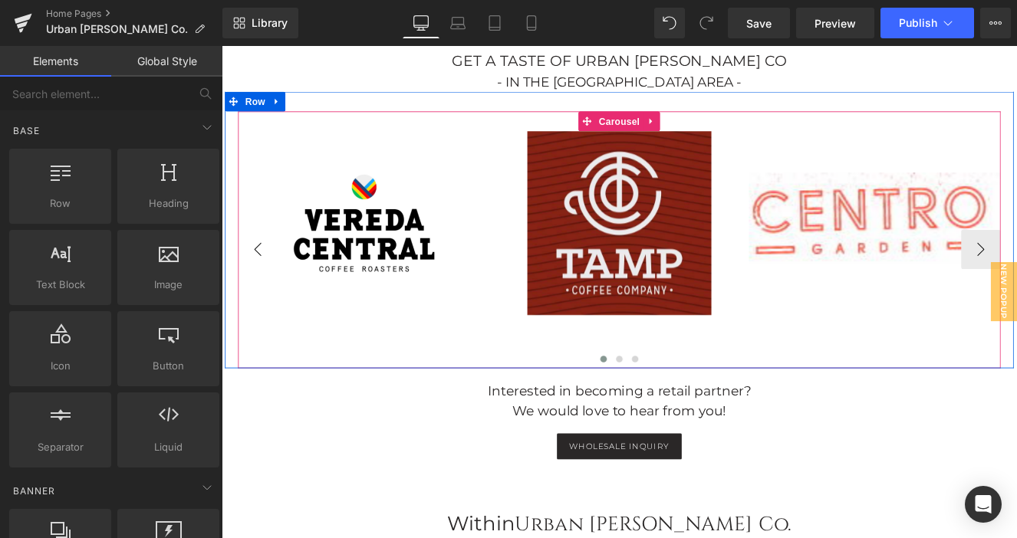
click at [256, 270] on button "‹" at bounding box center [264, 284] width 46 height 46
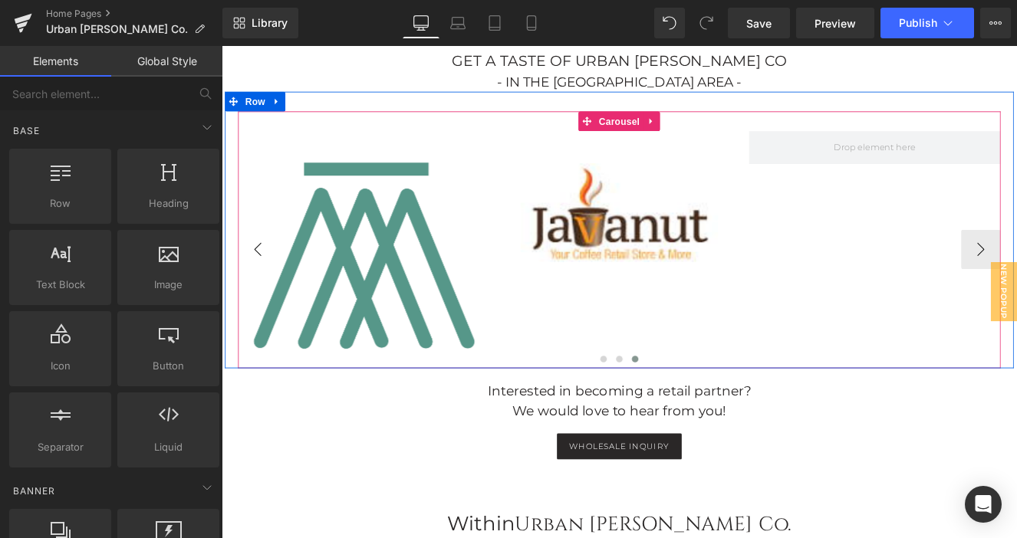
click at [277, 266] on button "‹" at bounding box center [264, 284] width 46 height 46
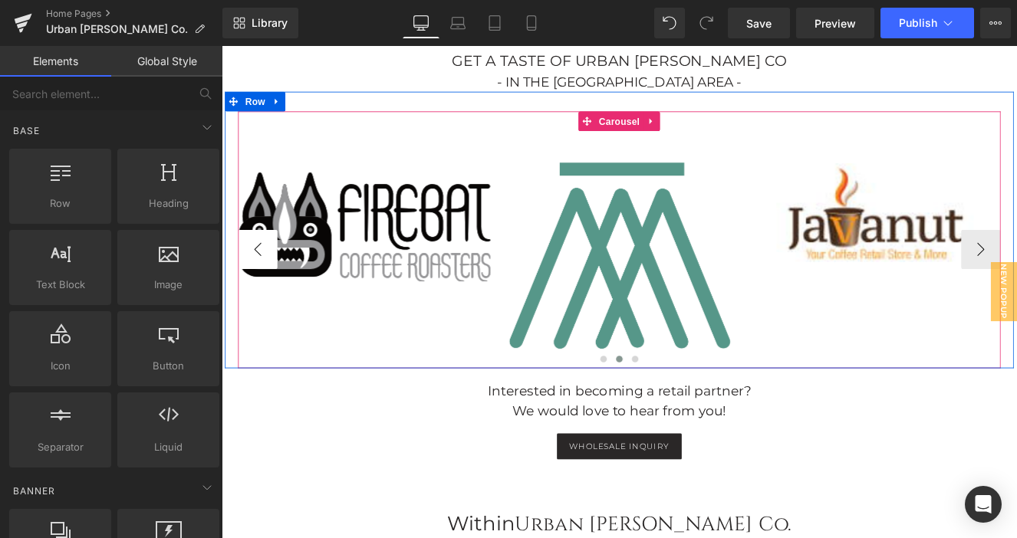
click at [277, 266] on button "‹" at bounding box center [264, 284] width 46 height 46
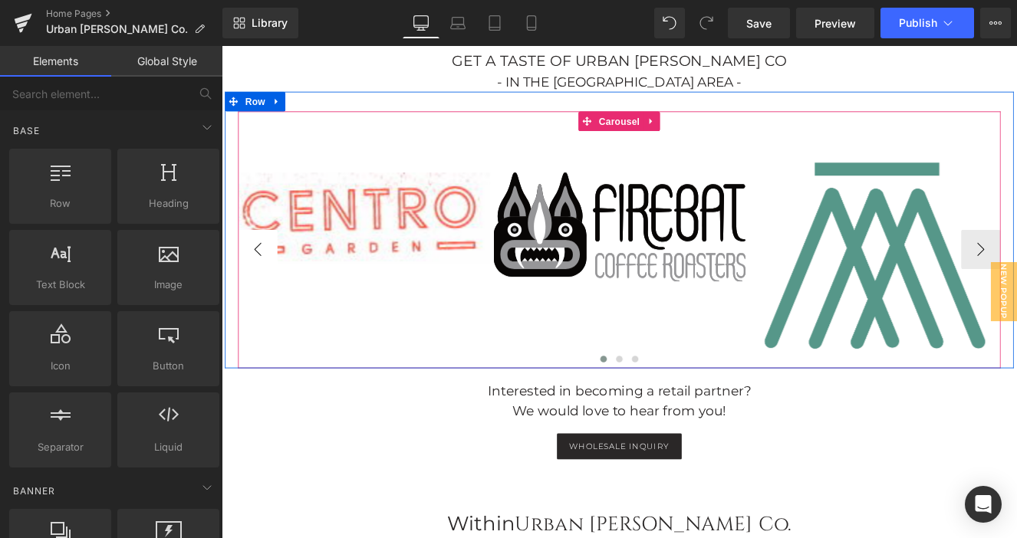
click at [277, 266] on button "‹" at bounding box center [264, 284] width 46 height 46
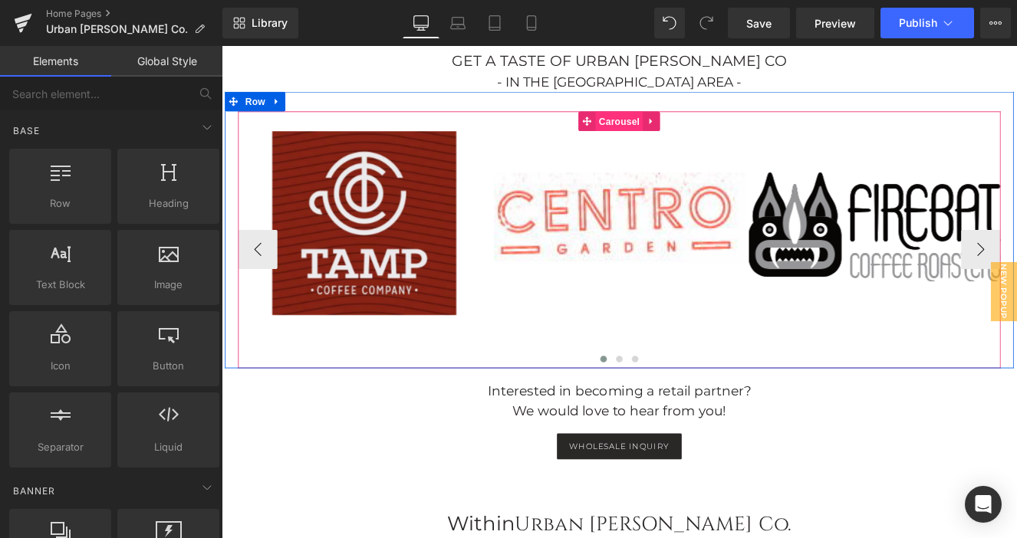
click at [686, 123] on span "Carousel" at bounding box center [685, 134] width 55 height 23
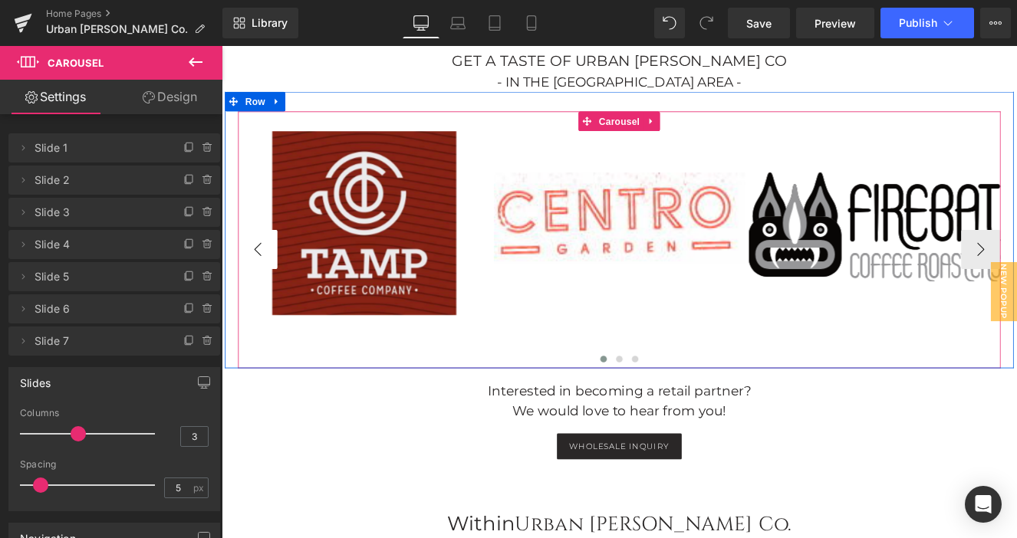
click at [248, 271] on button "‹" at bounding box center [264, 284] width 46 height 46
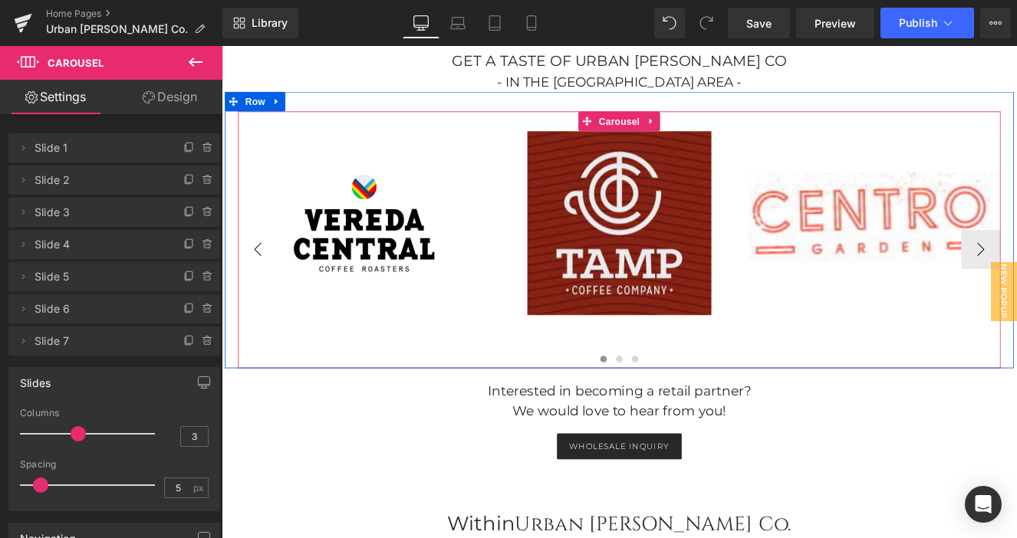
click at [264, 265] on button "‹" at bounding box center [264, 284] width 46 height 46
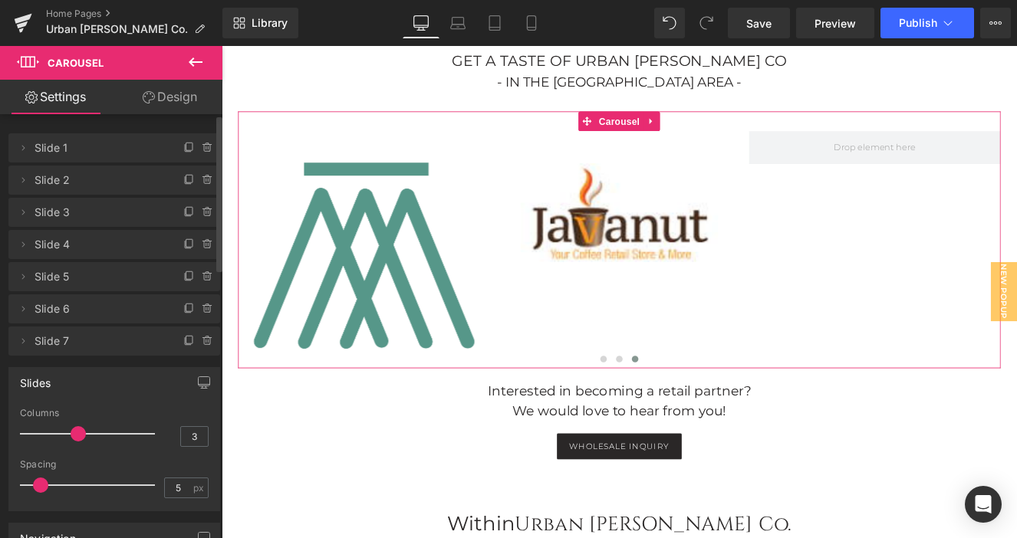
click at [48, 345] on span "Slide 7" at bounding box center [99, 341] width 129 height 29
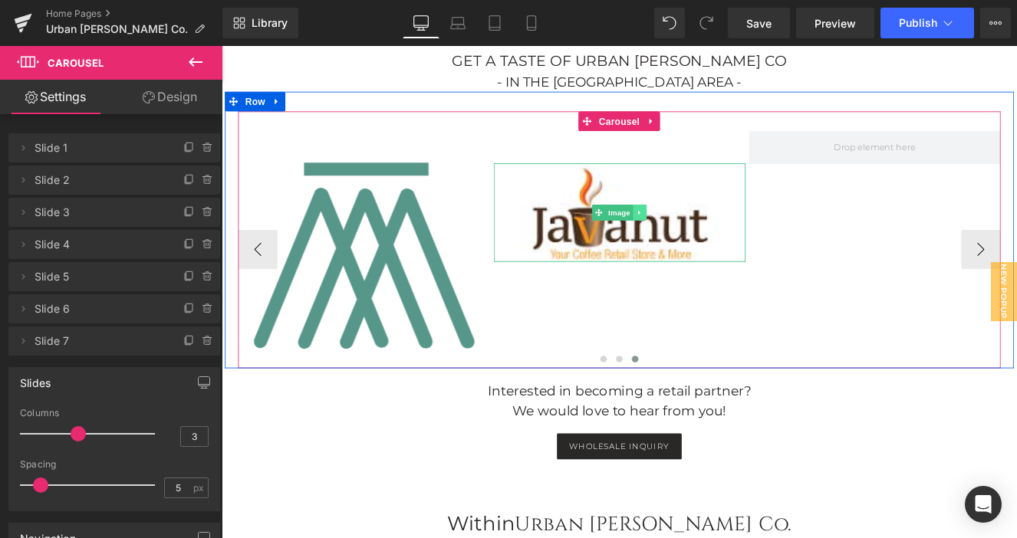
click at [711, 236] on icon at bounding box center [709, 240] width 8 height 9
click at [705, 237] on icon at bounding box center [701, 241] width 8 height 8
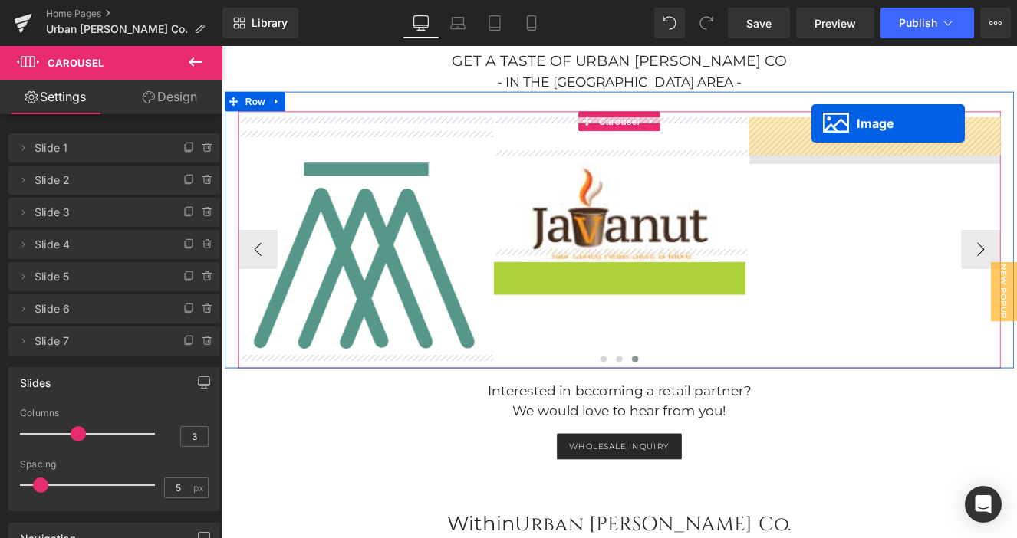
drag, startPoint x: 658, startPoint y: 341, endPoint x: 909, endPoint y: 136, distance: 324.3
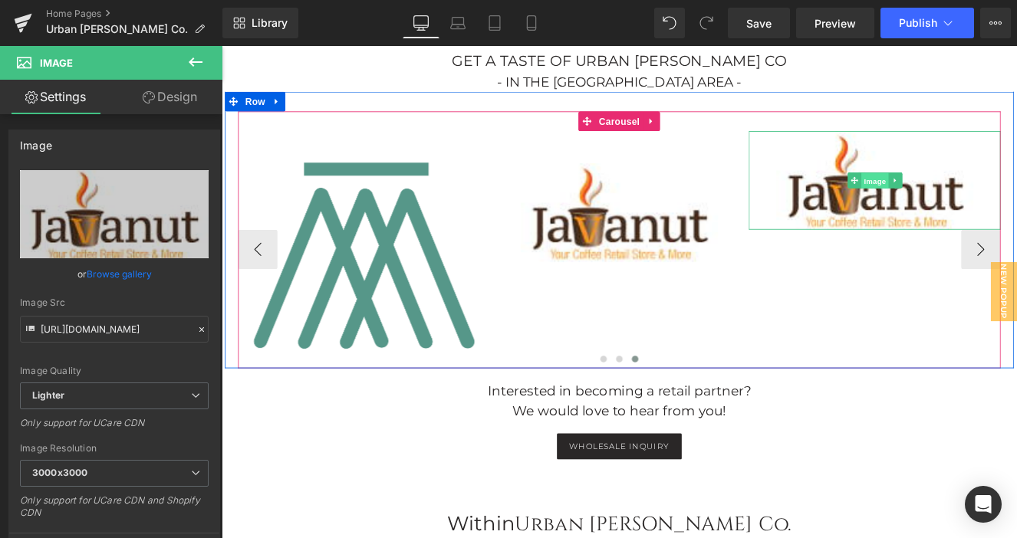
click at [984, 195] on span "Image" at bounding box center [984, 204] width 32 height 18
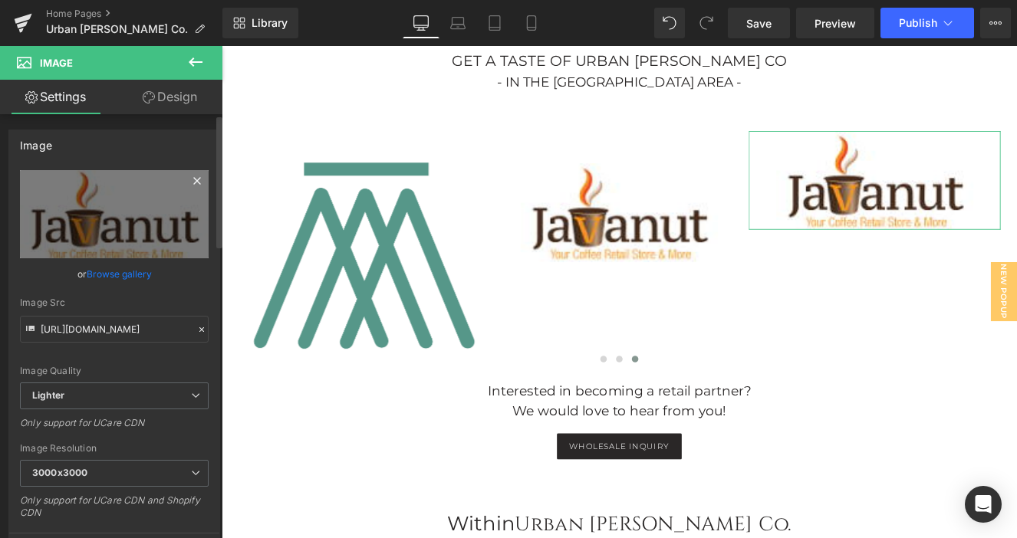
click at [193, 181] on icon at bounding box center [196, 180] width 7 height 7
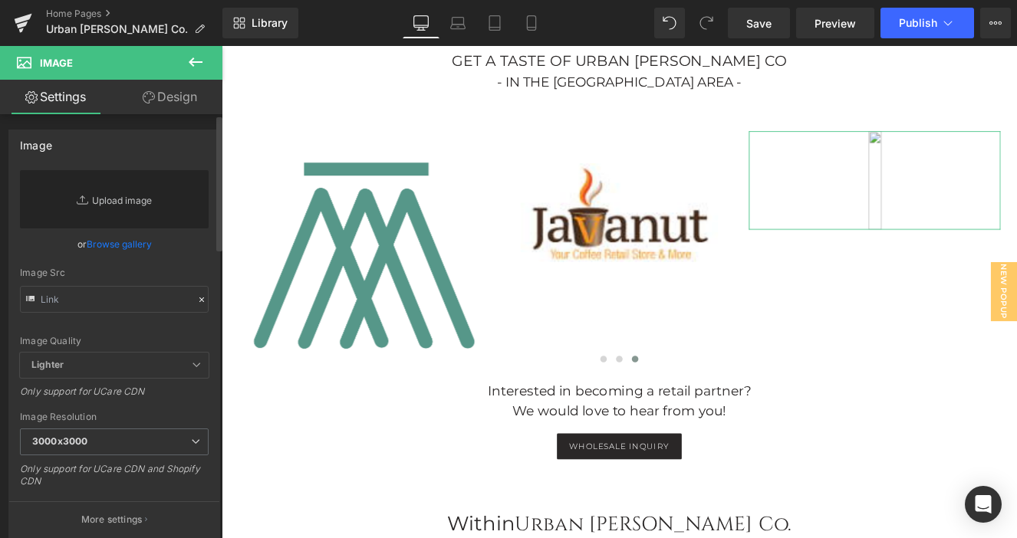
click at [128, 199] on link "Replace Image" at bounding box center [114, 199] width 189 height 58
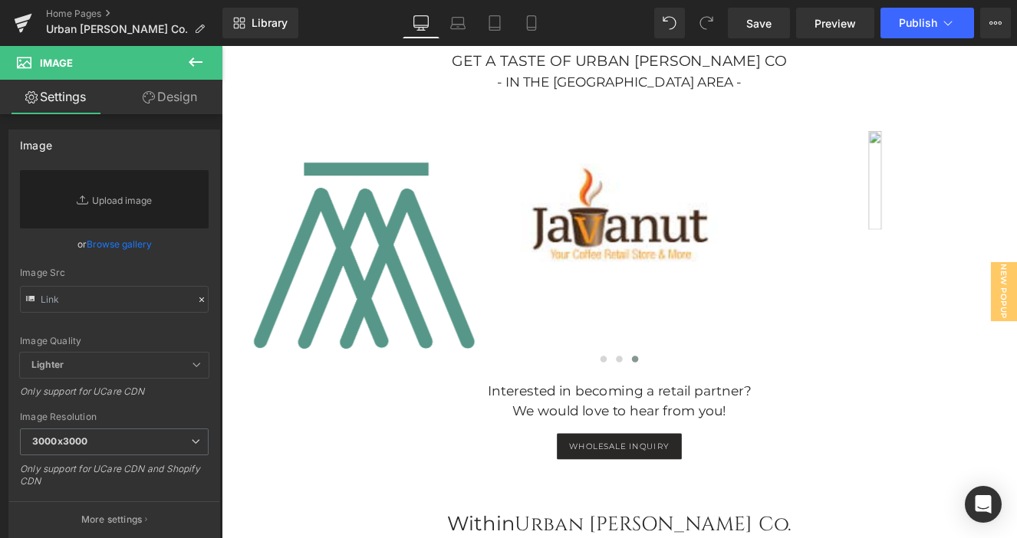
type input "C:\fakepath\Flyspin logo square.jpg"
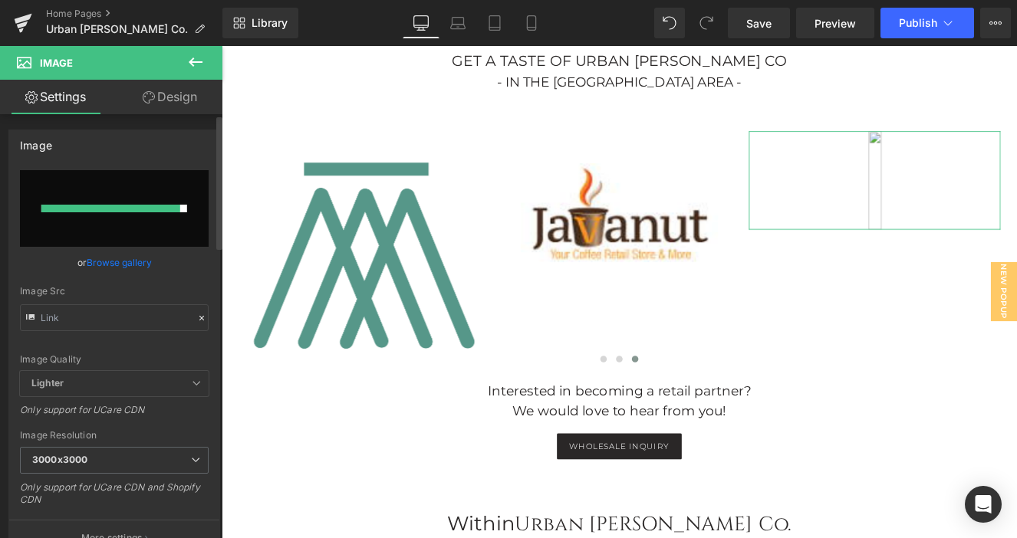
click at [176, 192] on input "file" at bounding box center [114, 208] width 189 height 77
click at [123, 264] on link "Browse gallery" at bounding box center [119, 262] width 65 height 27
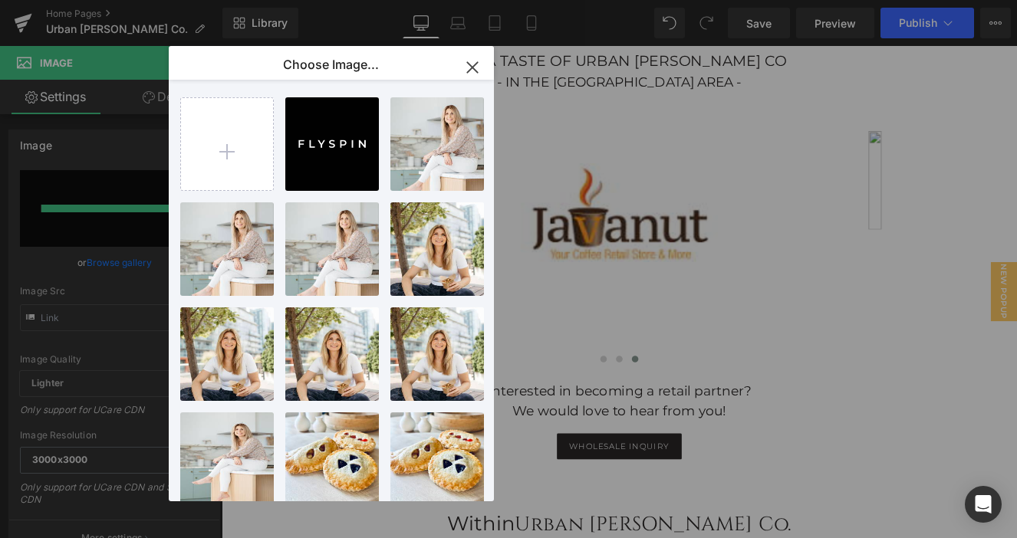
click at [472, 64] on icon "button" at bounding box center [472, 67] width 25 height 25
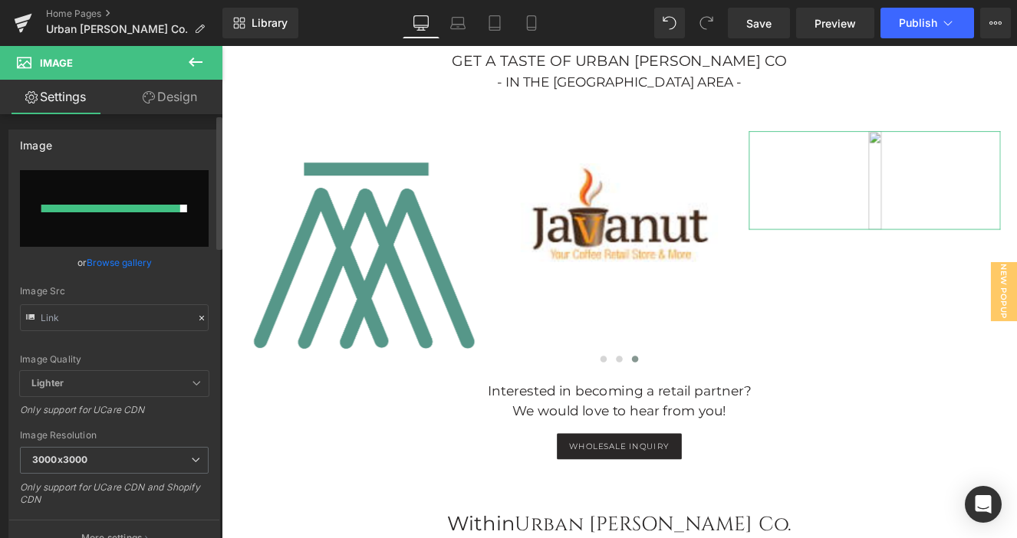
click at [190, 177] on input "file" at bounding box center [114, 208] width 189 height 77
click at [118, 259] on link "Browse gallery" at bounding box center [119, 262] width 65 height 27
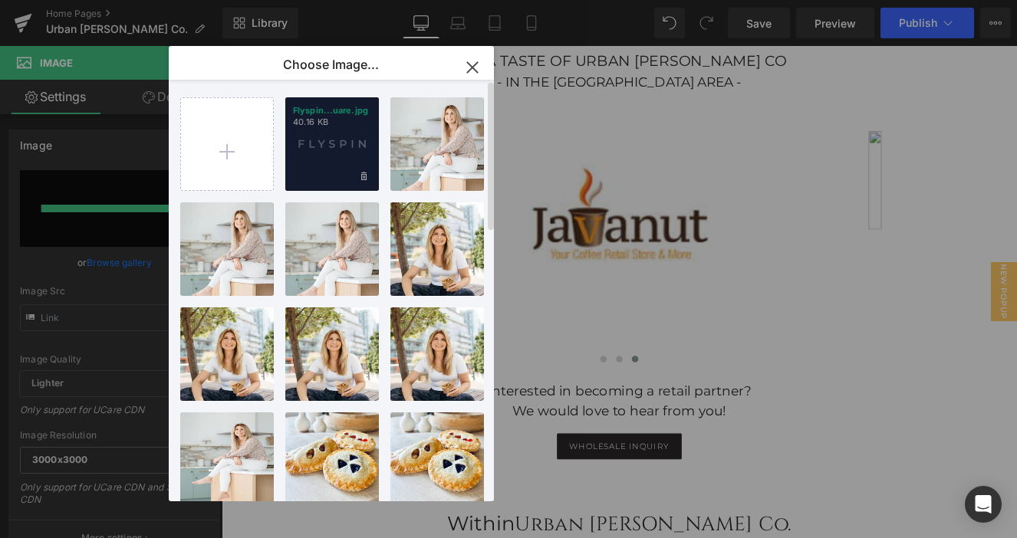
click at [327, 162] on div "Flyspin...uare.jpg 40.16 KB" at bounding box center [332, 144] width 94 height 94
type input "[URL][DOMAIN_NAME]"
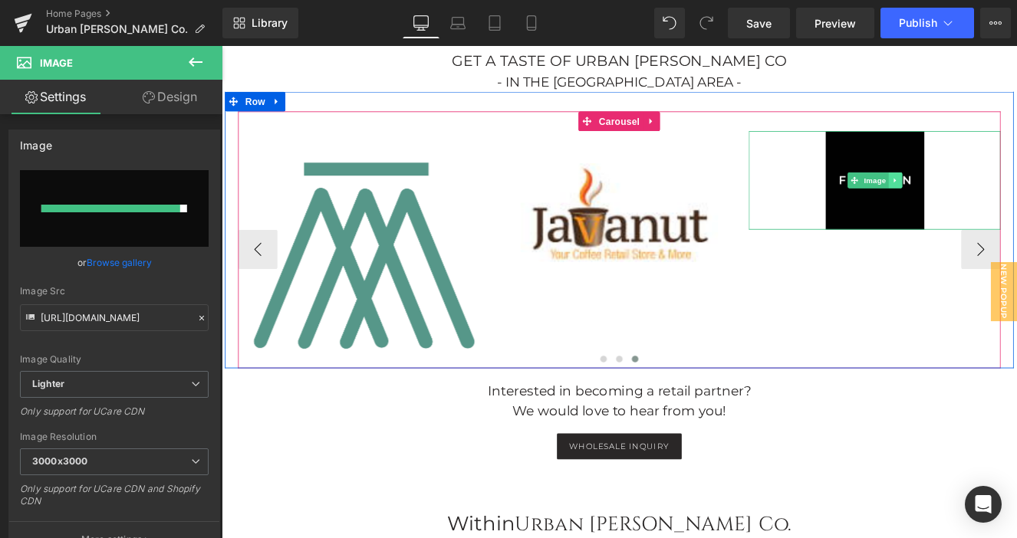
click at [1008, 199] on icon at bounding box center [1007, 203] width 8 height 9
click at [1014, 199] on icon at bounding box center [1015, 203] width 8 height 9
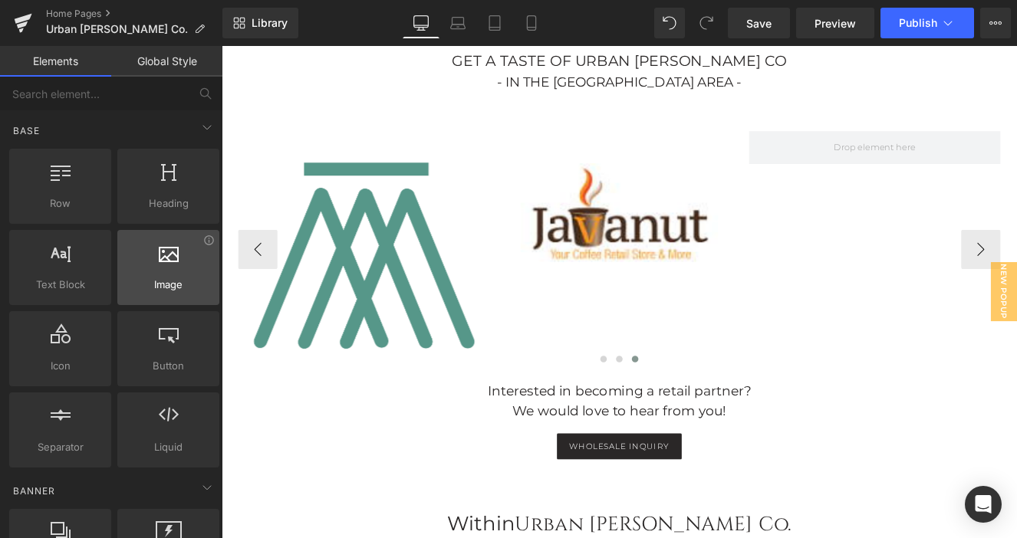
click at [153, 261] on div at bounding box center [168, 259] width 93 height 35
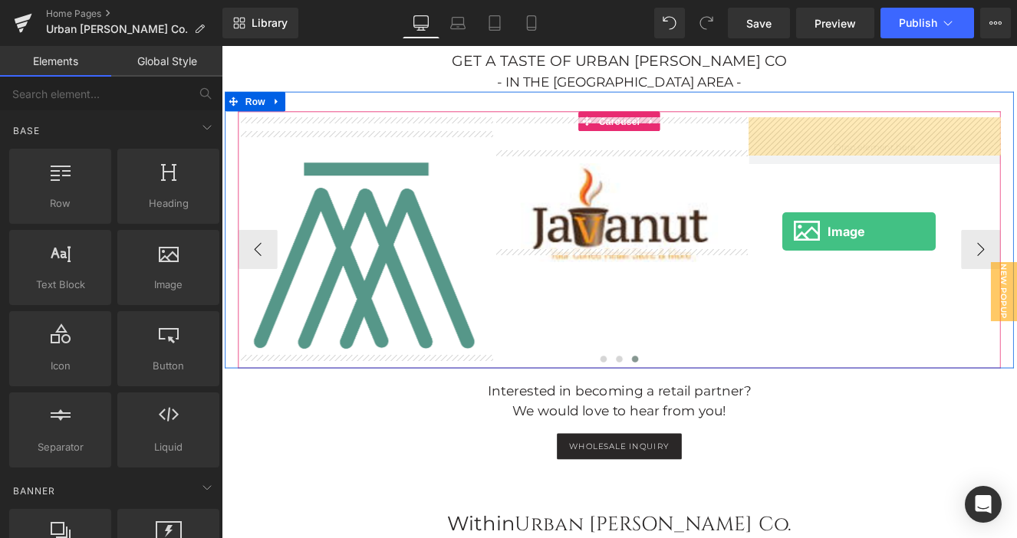
drag, startPoint x: 374, startPoint y: 307, endPoint x: 879, endPoint y: 261, distance: 507.4
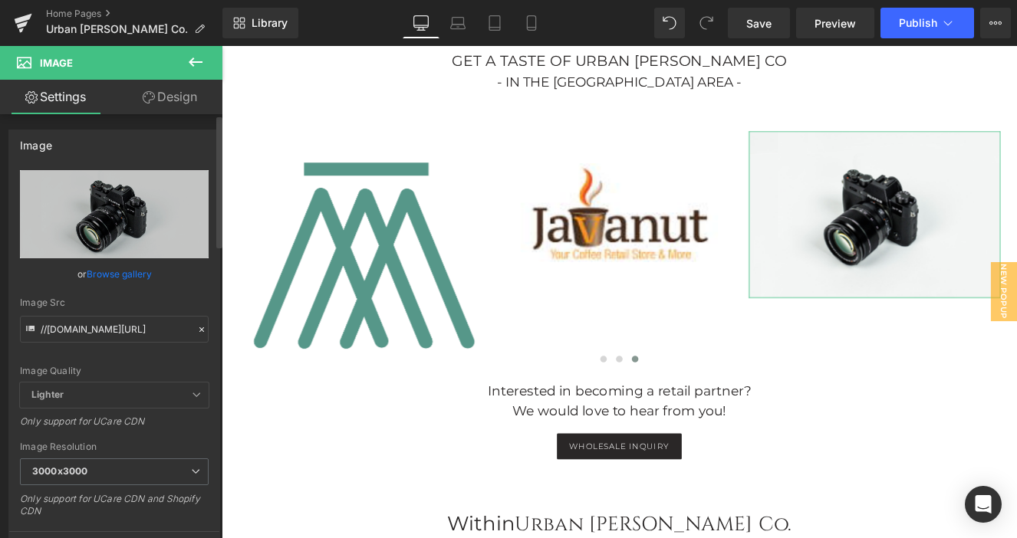
click at [121, 270] on link "Browse gallery" at bounding box center [119, 274] width 65 height 27
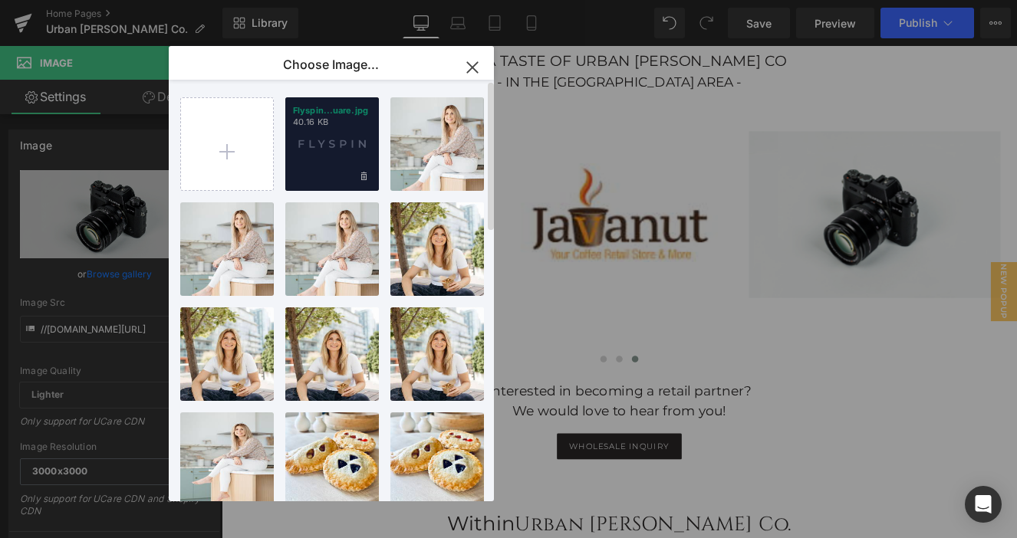
click at [307, 168] on div "Flyspin...uare.jpg 40.16 KB" at bounding box center [332, 144] width 94 height 94
type input "[URL][DOMAIN_NAME]"
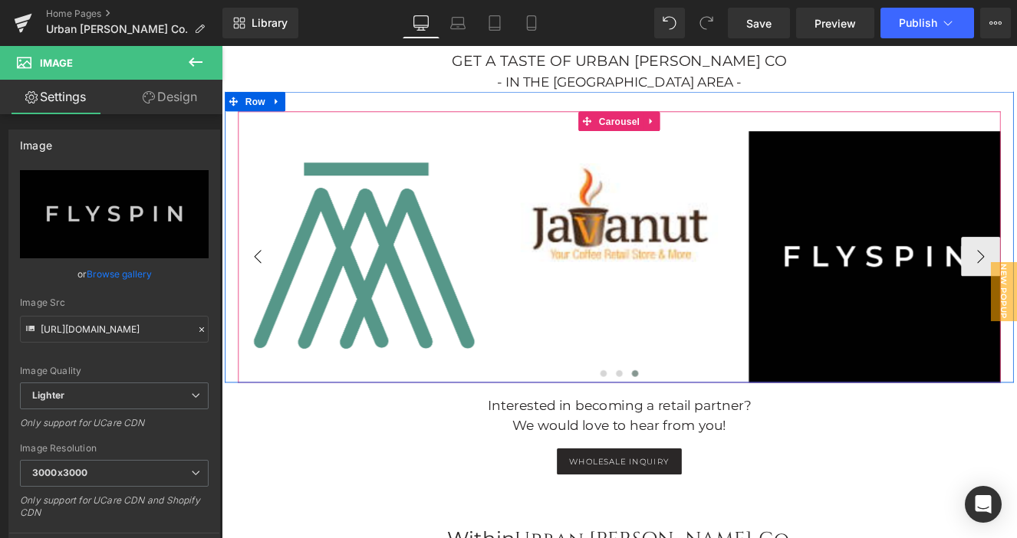
click at [265, 277] on button "‹" at bounding box center [264, 292] width 46 height 46
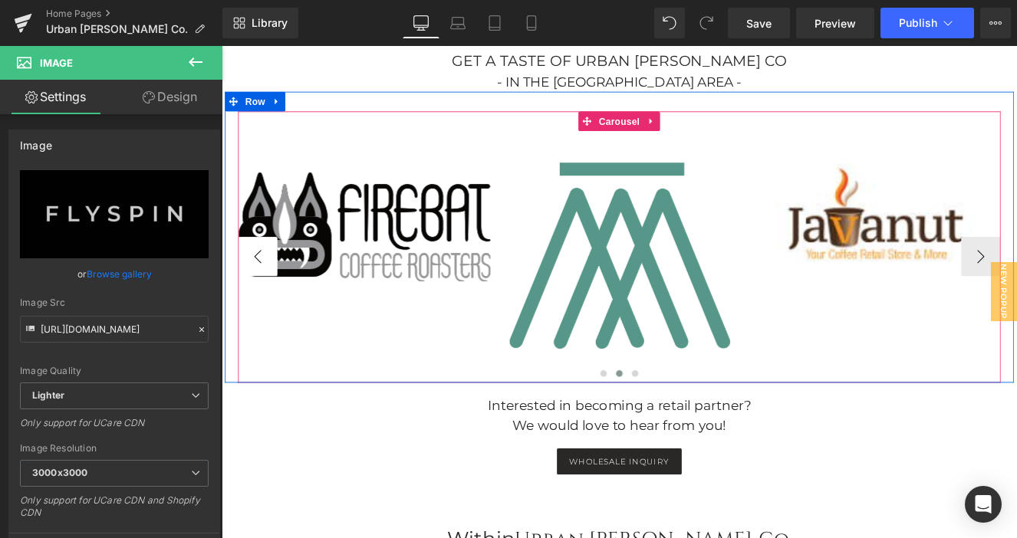
click at [265, 277] on button "‹" at bounding box center [264, 292] width 46 height 46
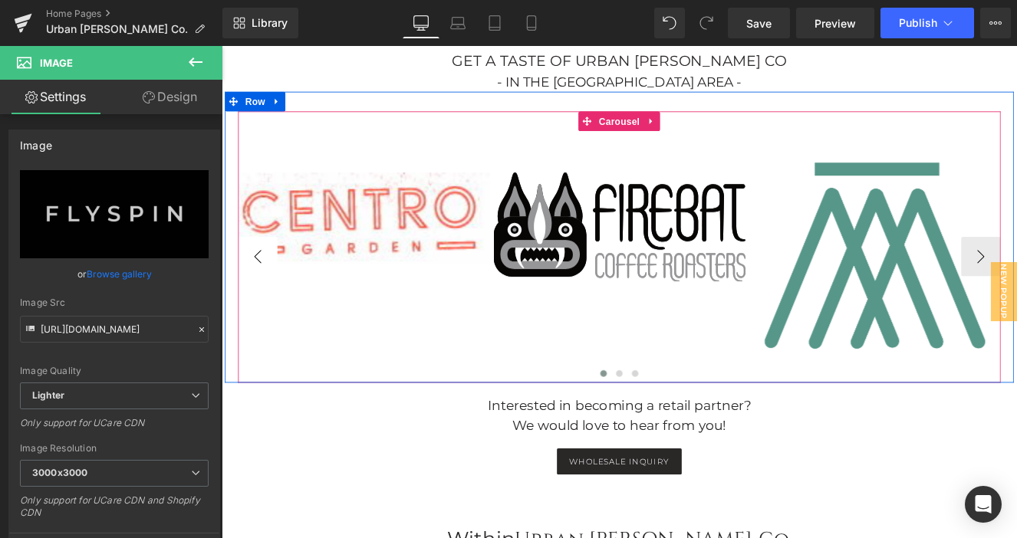
click at [265, 277] on button "‹" at bounding box center [264, 292] width 46 height 46
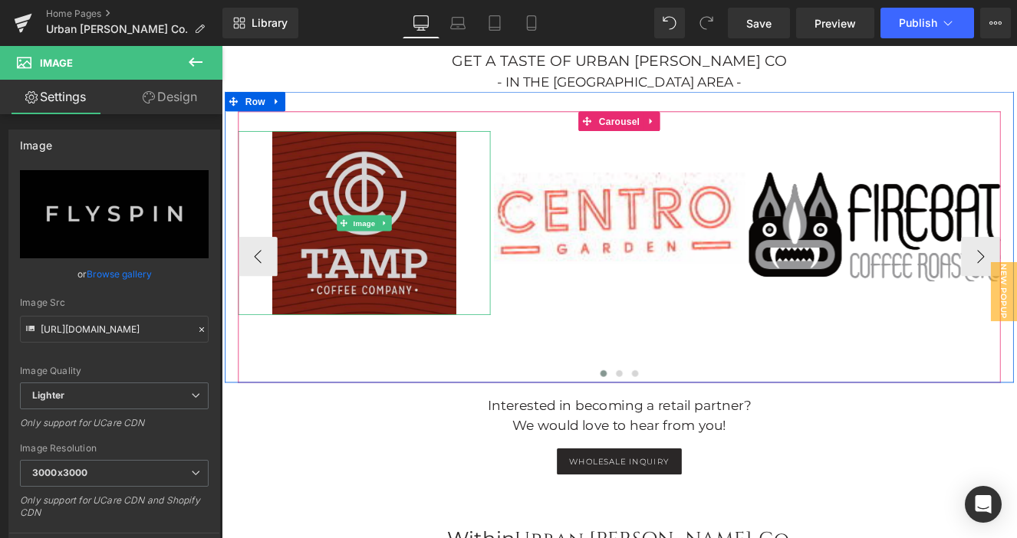
click at [392, 286] on img at bounding box center [388, 253] width 215 height 215
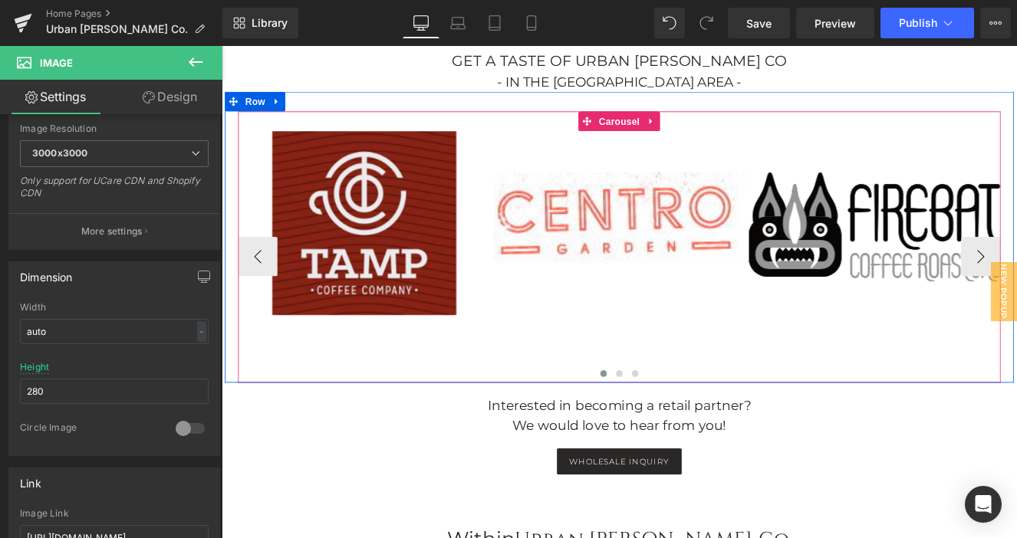
scroll to position [1048, 0]
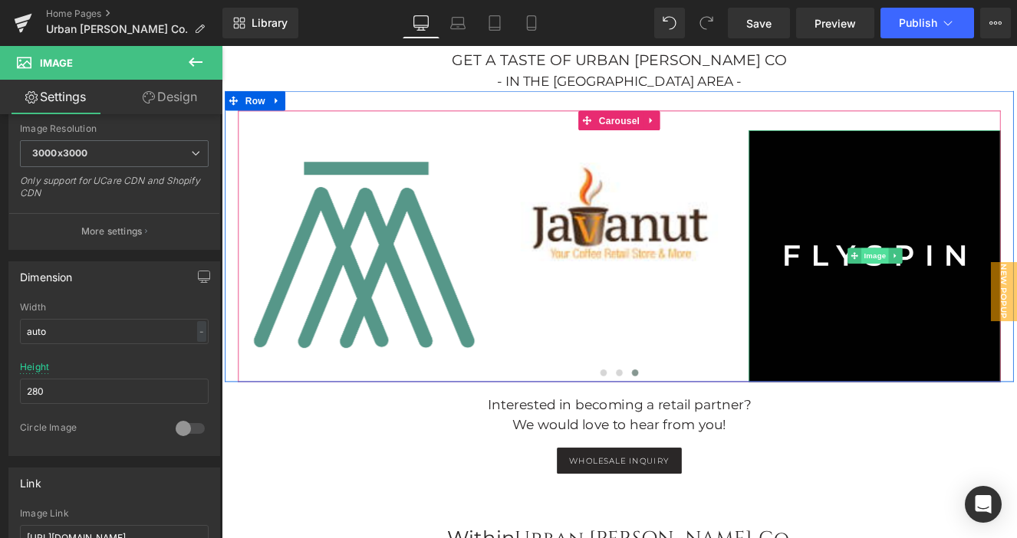
click at [973, 282] on span "Image" at bounding box center [984, 291] width 32 height 18
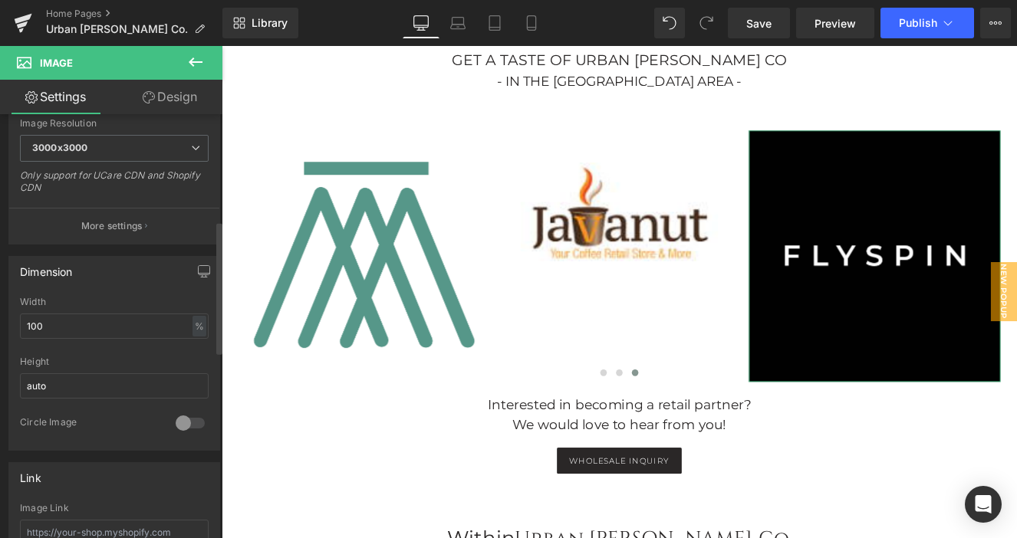
scroll to position [340, 0]
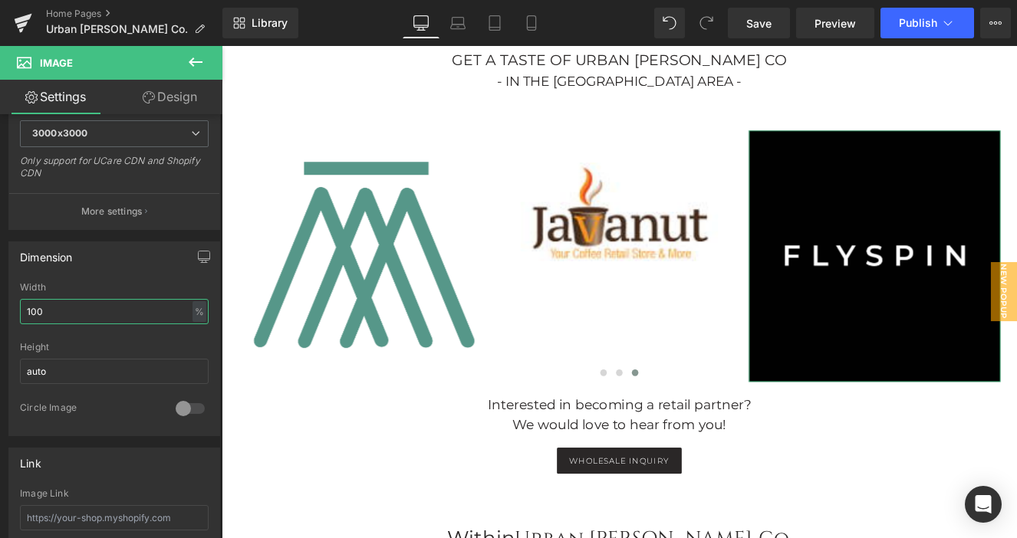
drag, startPoint x: 99, startPoint y: 307, endPoint x: -29, endPoint y: 305, distance: 128.1
click at [0, 305] on html "Image You are previewing how the will restyle your page. You can not edit Eleme…" at bounding box center [508, 269] width 1017 height 538
type input "Auto"
drag, startPoint x: 74, startPoint y: 361, endPoint x: 21, endPoint y: 383, distance: 57.8
click at [21, 383] on input "auto" at bounding box center [114, 371] width 189 height 25
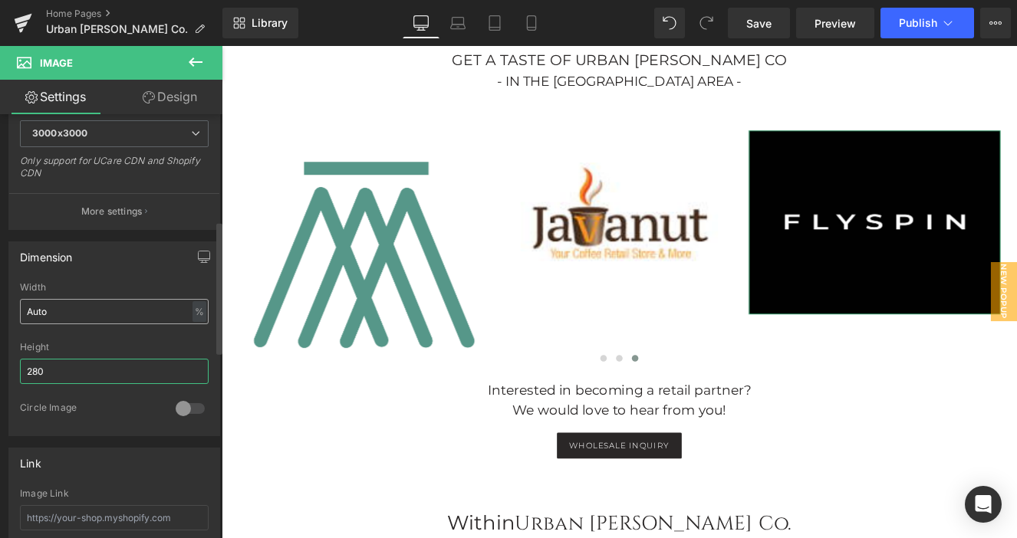
type input "280"
click at [54, 314] on input "Auto" at bounding box center [114, 311] width 189 height 25
type input "A"
type input "2"
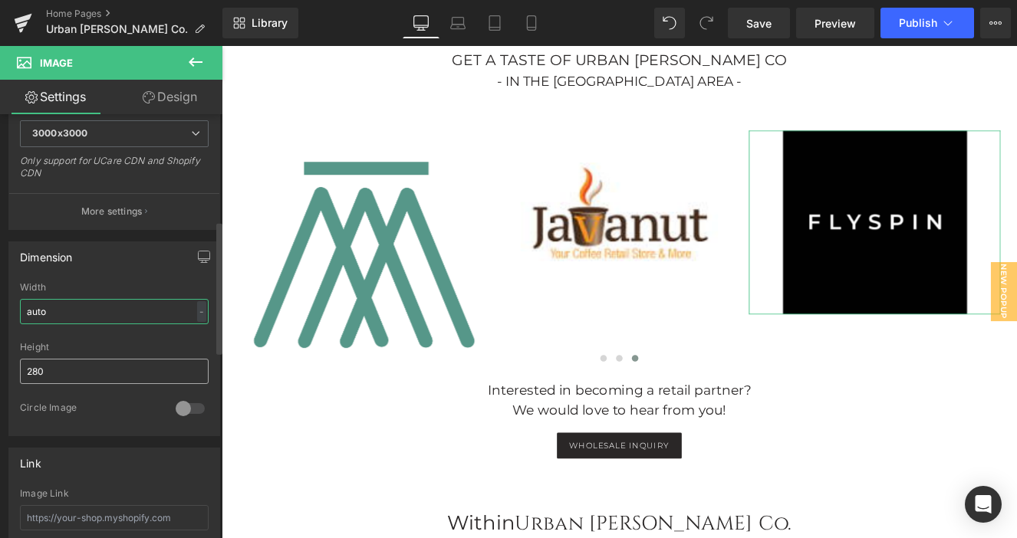
type input "auto"
click at [52, 371] on input "280" at bounding box center [114, 371] width 189 height 25
click at [95, 372] on input "280" at bounding box center [114, 371] width 189 height 25
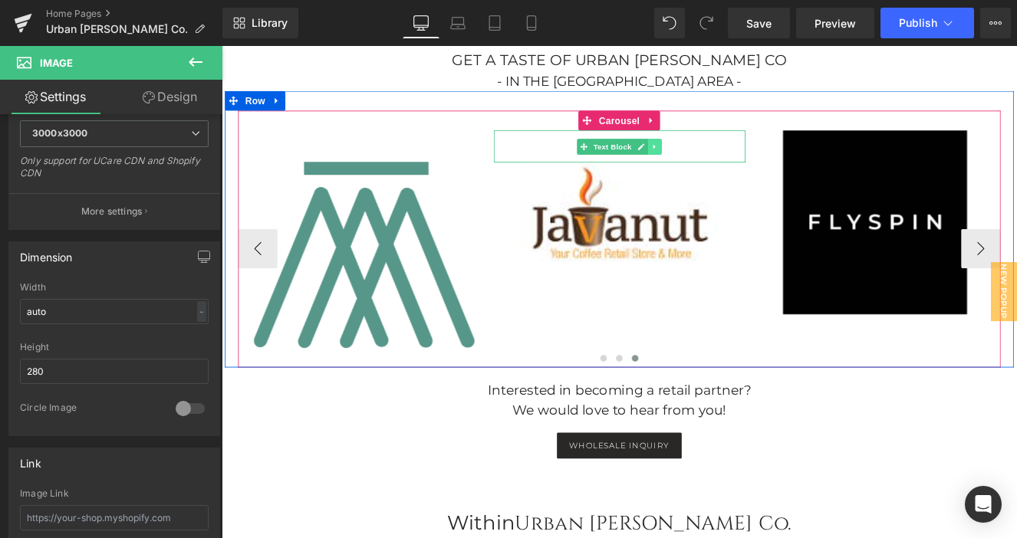
click at [725, 161] on icon at bounding box center [726, 163] width 2 height 5
click at [721, 159] on icon at bounding box center [719, 163] width 8 height 9
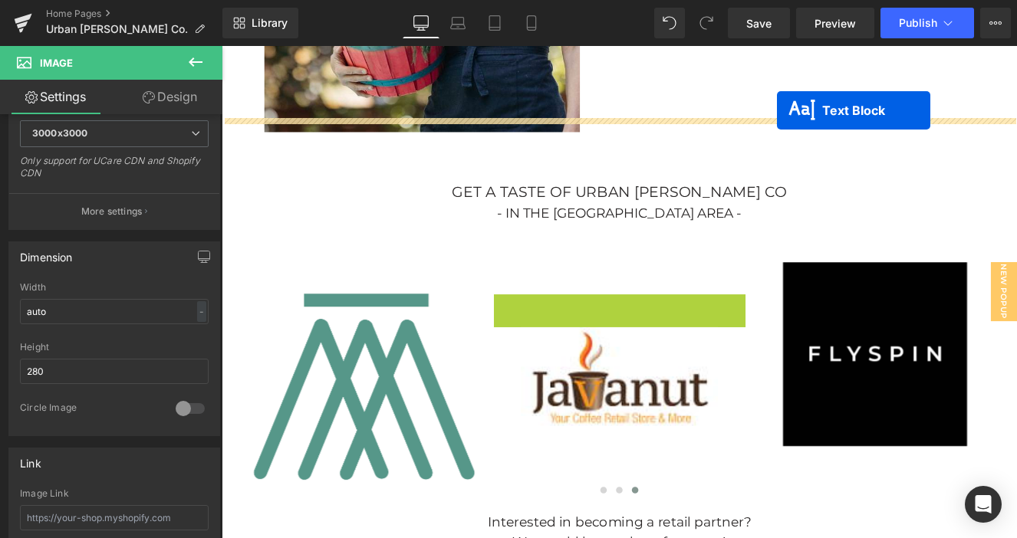
scroll to position [849, 0]
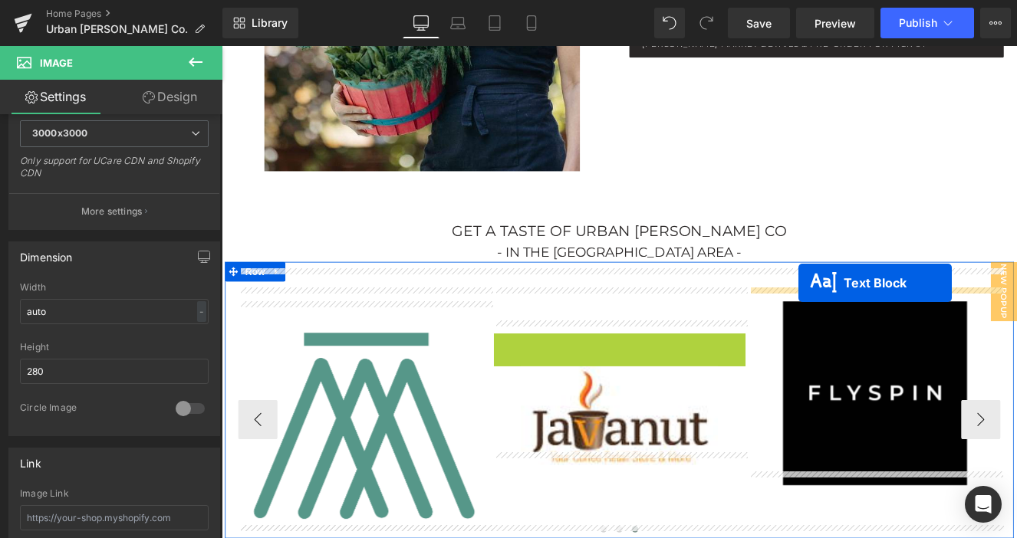
drag, startPoint x: 642, startPoint y: 183, endPoint x: 894, endPoint y: 322, distance: 287.9
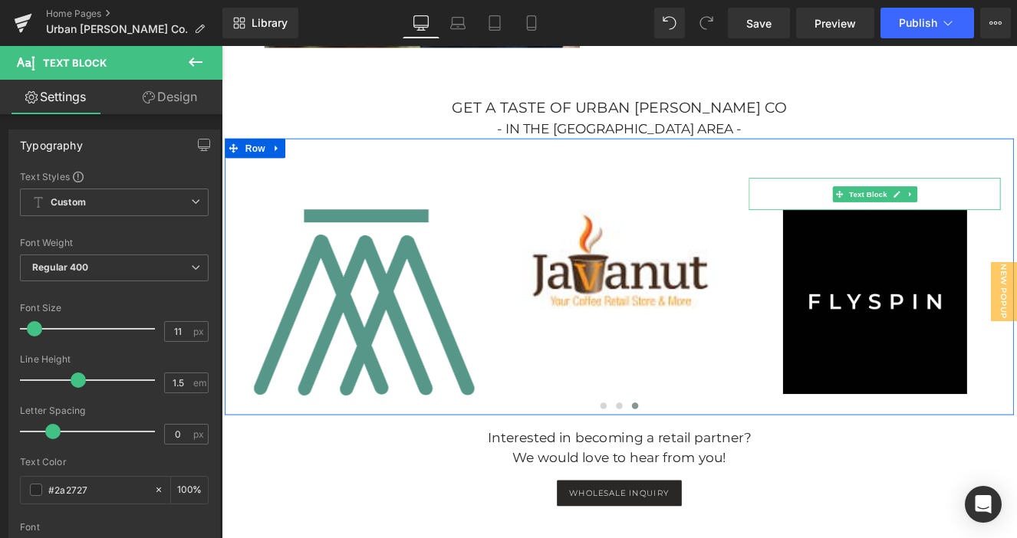
scroll to position [995, 0]
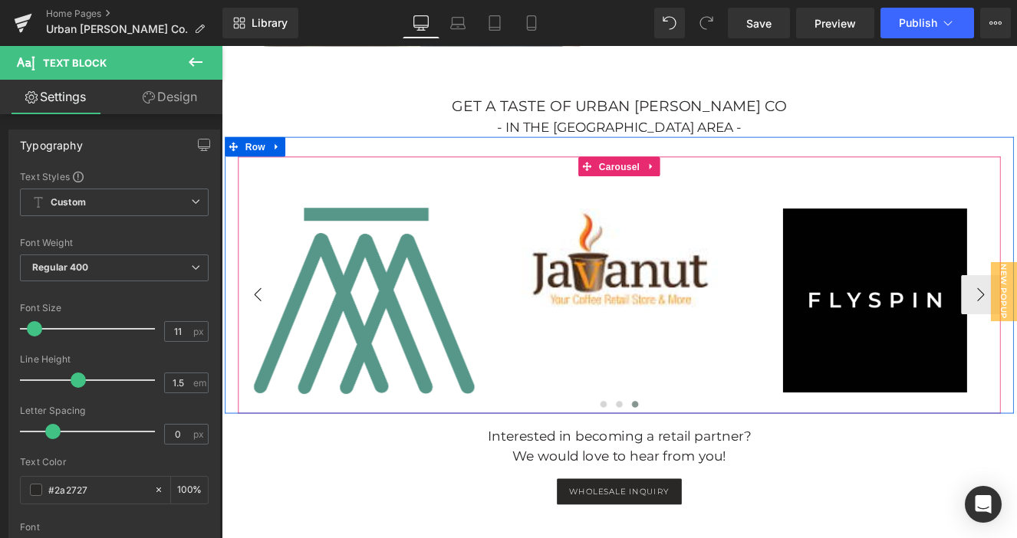
click at [268, 324] on button "‹" at bounding box center [264, 336] width 46 height 46
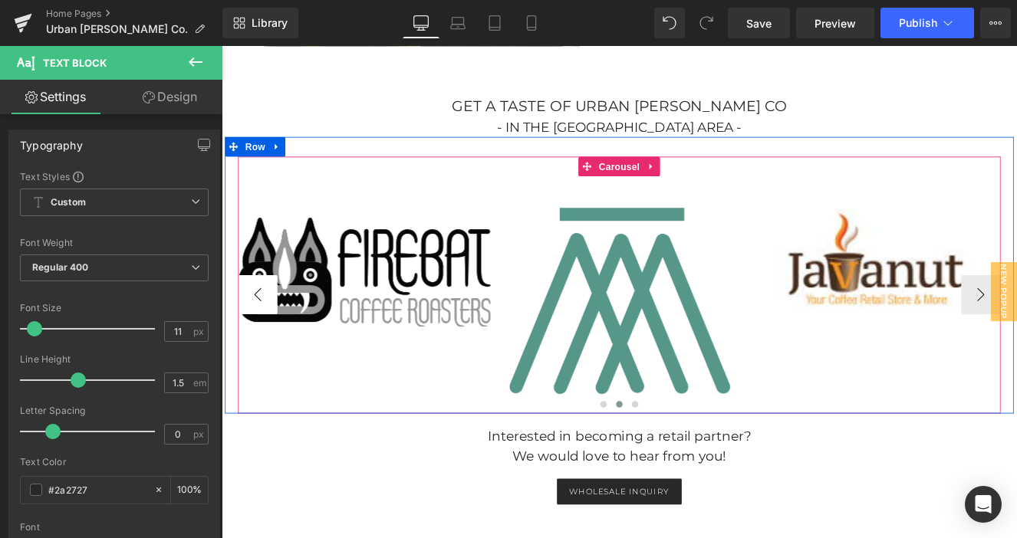
click at [268, 324] on button "‹" at bounding box center [264, 336] width 46 height 46
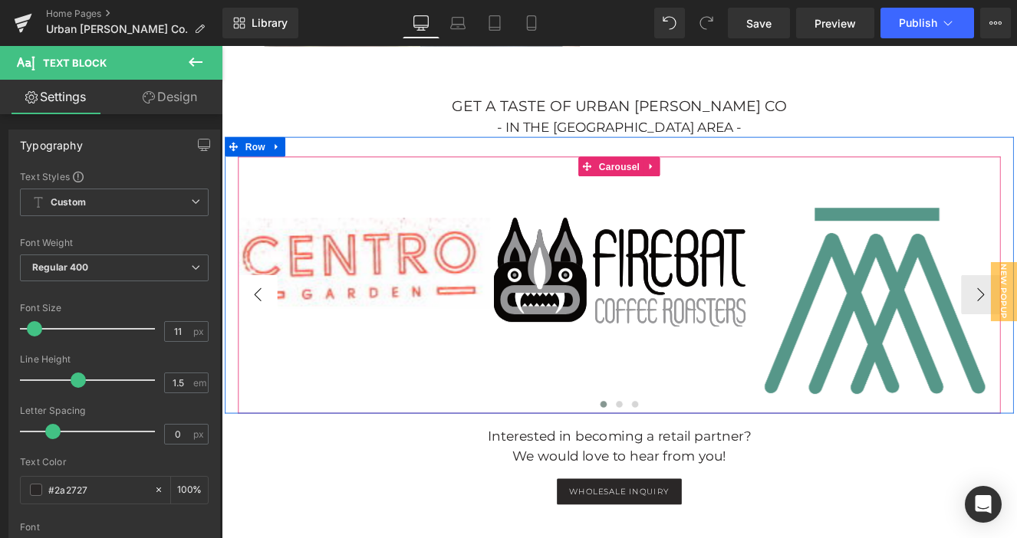
click at [268, 324] on button "‹" at bounding box center [264, 336] width 46 height 46
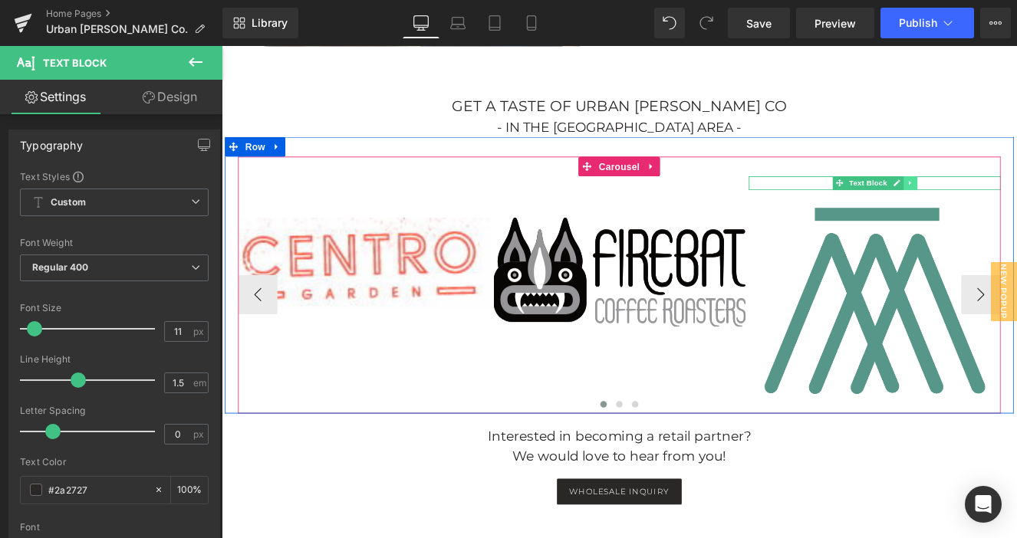
click at [1016, 196] on link at bounding box center [1025, 205] width 16 height 18
click at [1016, 202] on icon at bounding box center [1033, 206] width 8 height 8
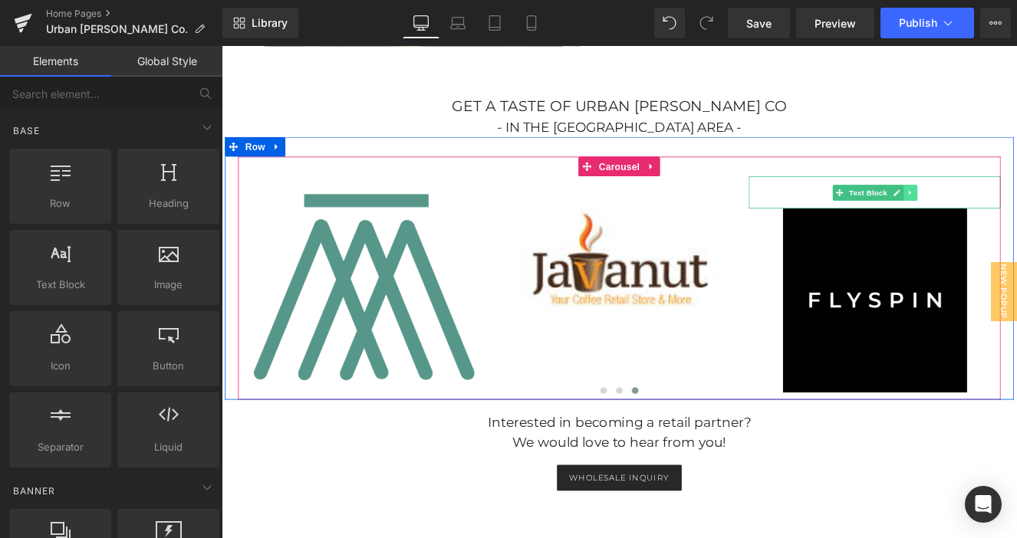
click at [1016, 212] on icon at bounding box center [1024, 216] width 8 height 9
click at [1016, 212] on icon at bounding box center [1032, 216] width 8 height 8
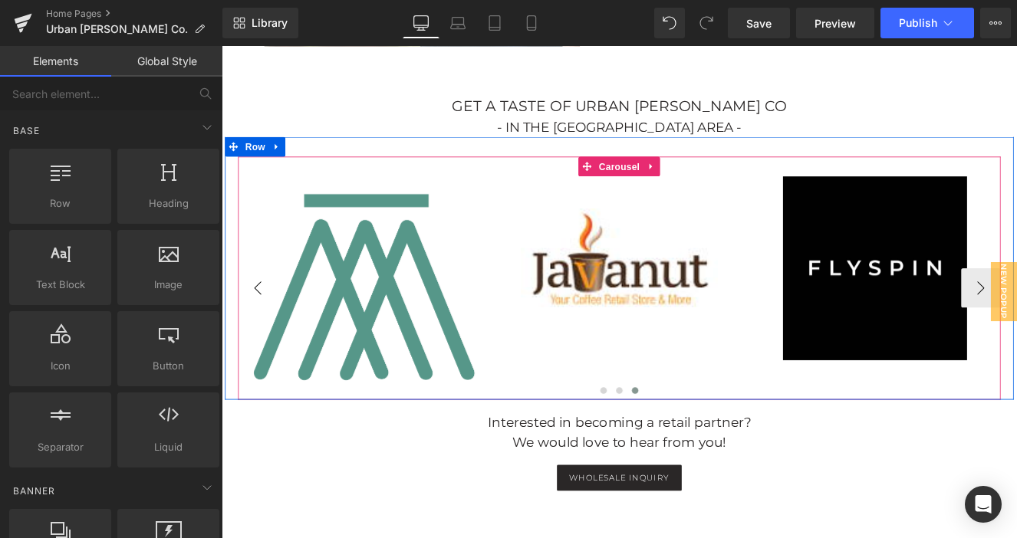
click at [259, 305] on button "‹" at bounding box center [264, 328] width 46 height 46
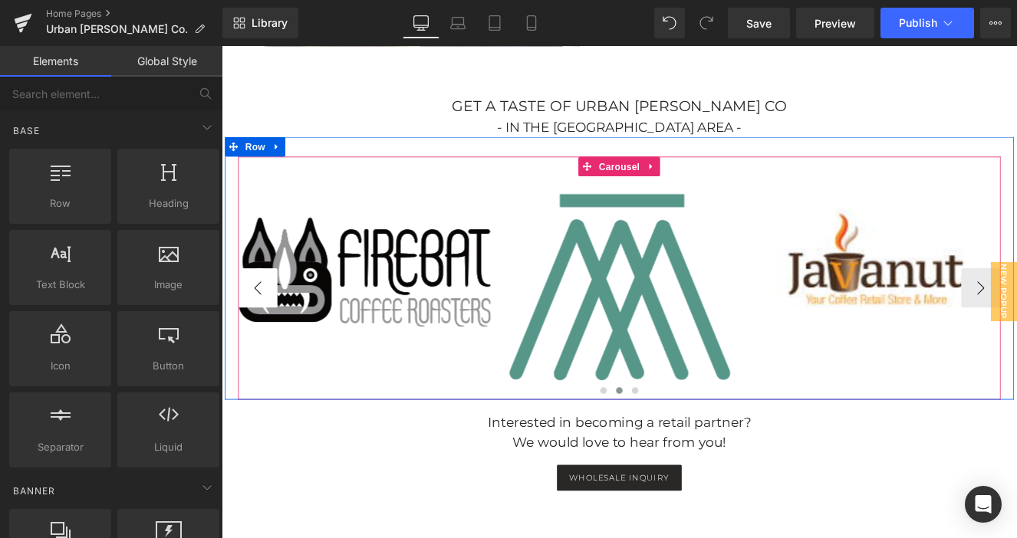
click at [259, 305] on button "‹" at bounding box center [264, 328] width 46 height 46
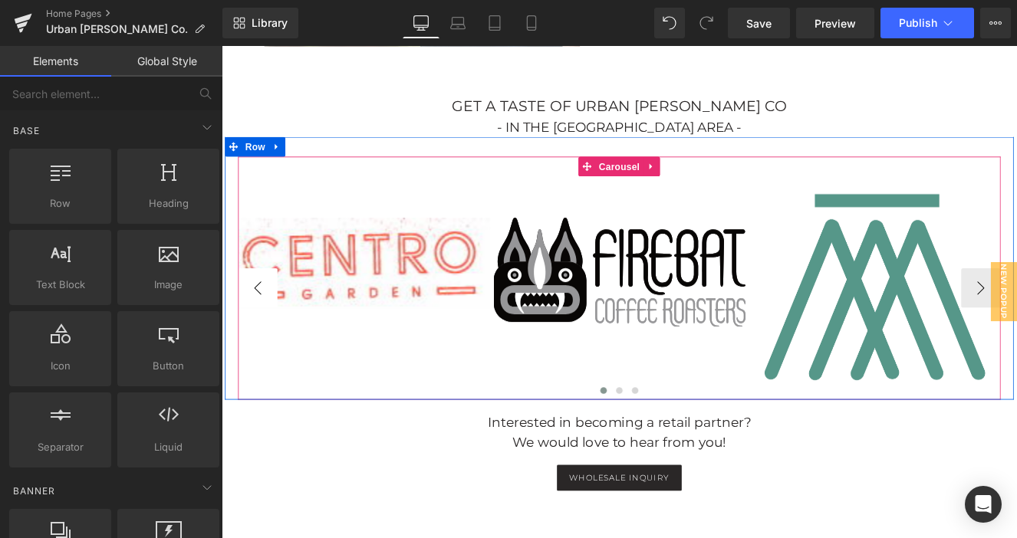
click at [259, 305] on button "‹" at bounding box center [264, 328] width 46 height 46
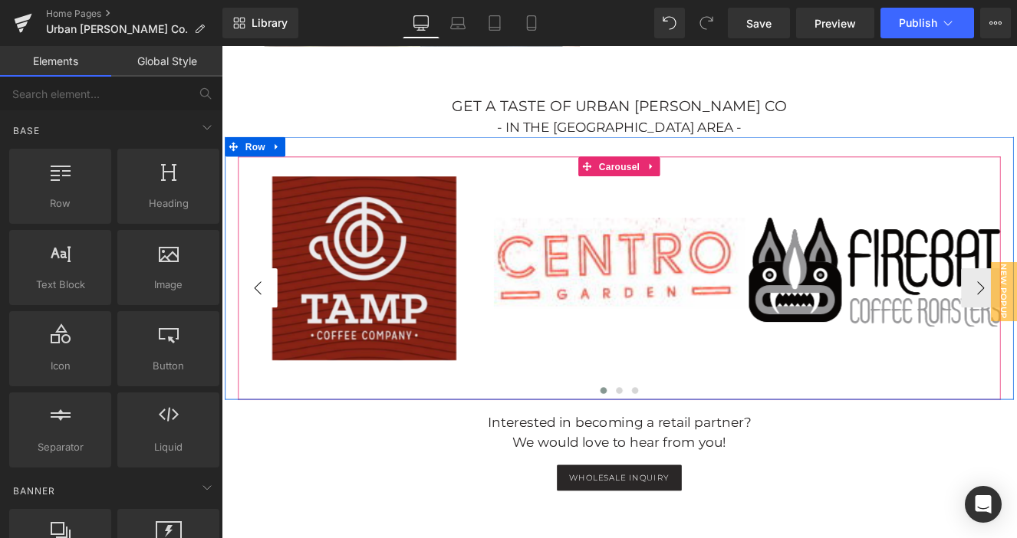
click at [259, 305] on button "‹" at bounding box center [264, 328] width 46 height 46
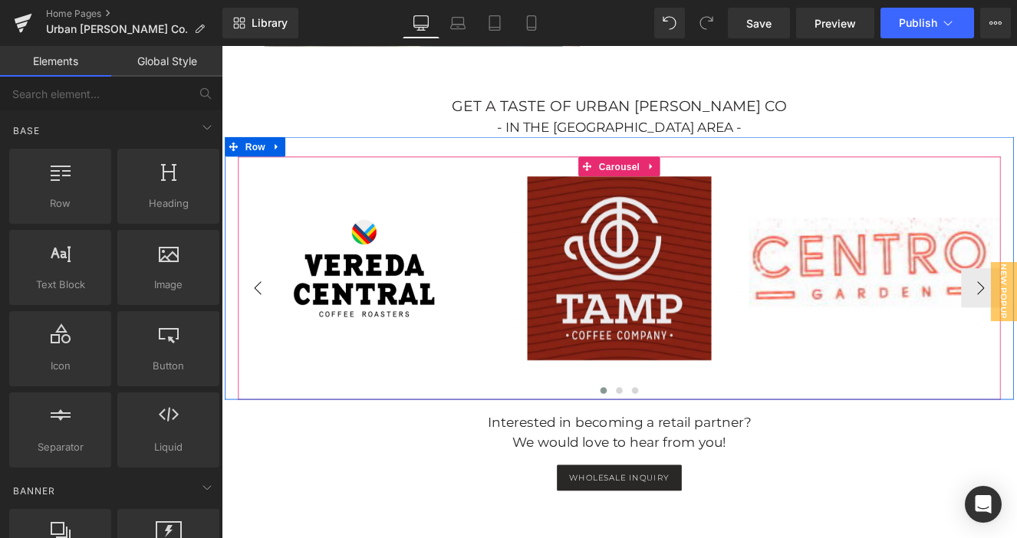
click at [259, 305] on button "‹" at bounding box center [264, 328] width 46 height 46
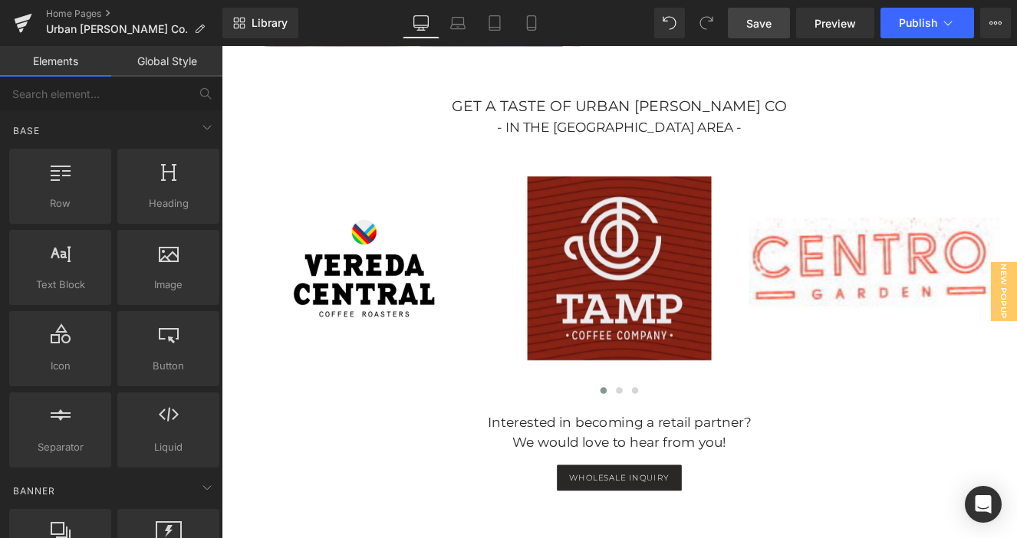
click at [765, 23] on span "Save" at bounding box center [758, 23] width 25 height 16
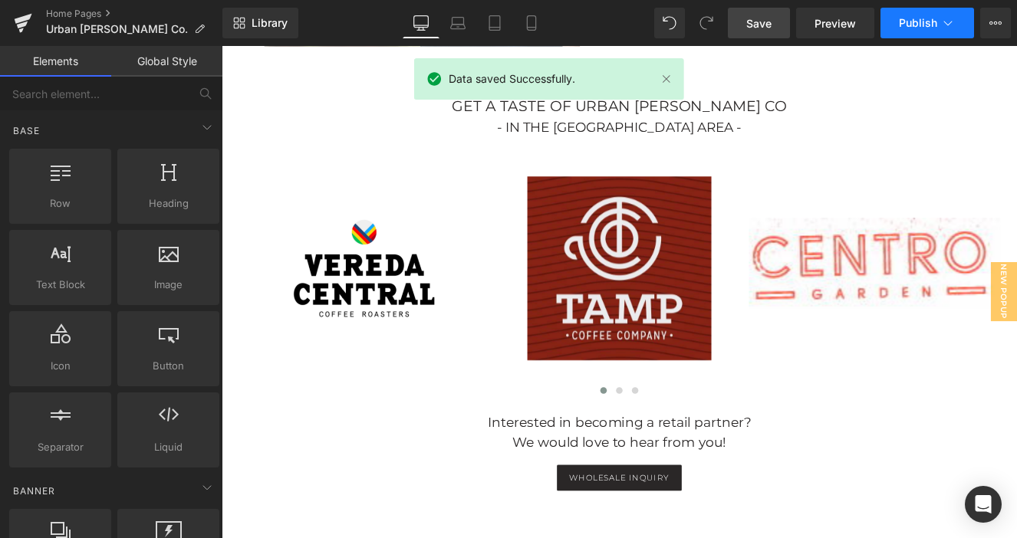
click at [922, 25] on span "Publish" at bounding box center [918, 23] width 38 height 12
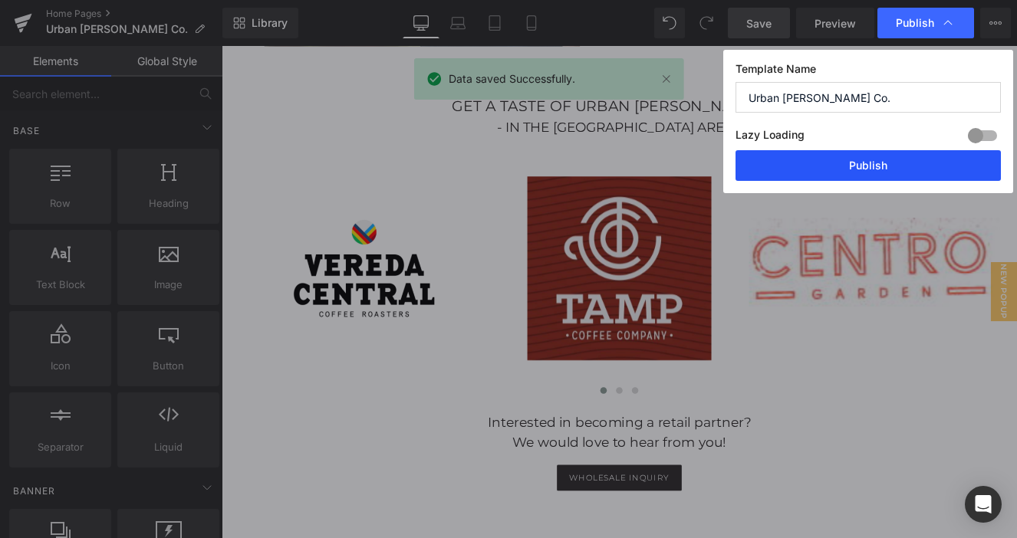
click at [907, 169] on button "Publish" at bounding box center [867, 165] width 265 height 31
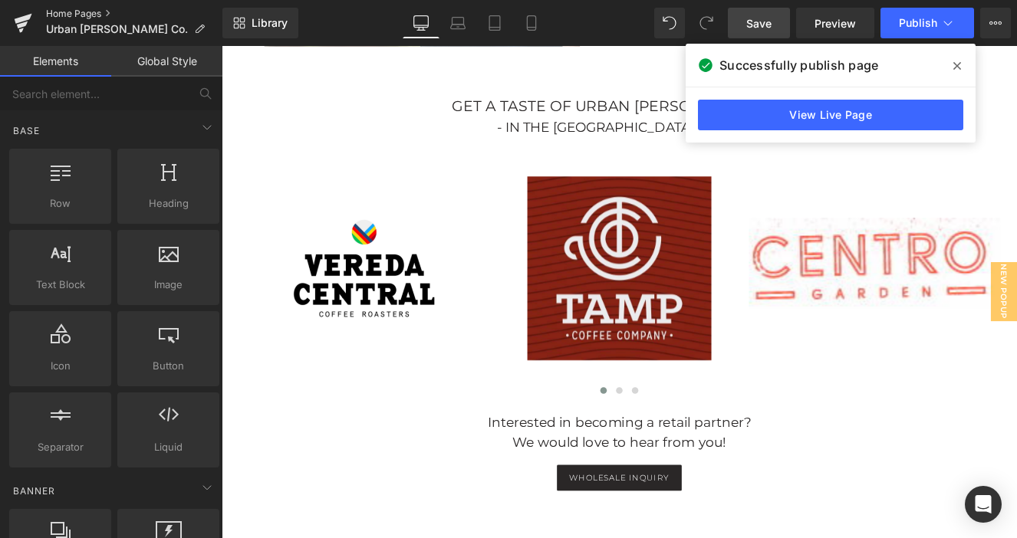
click at [93, 13] on link "Home Pages" at bounding box center [134, 14] width 176 height 12
